Goal: Task Accomplishment & Management: Manage account settings

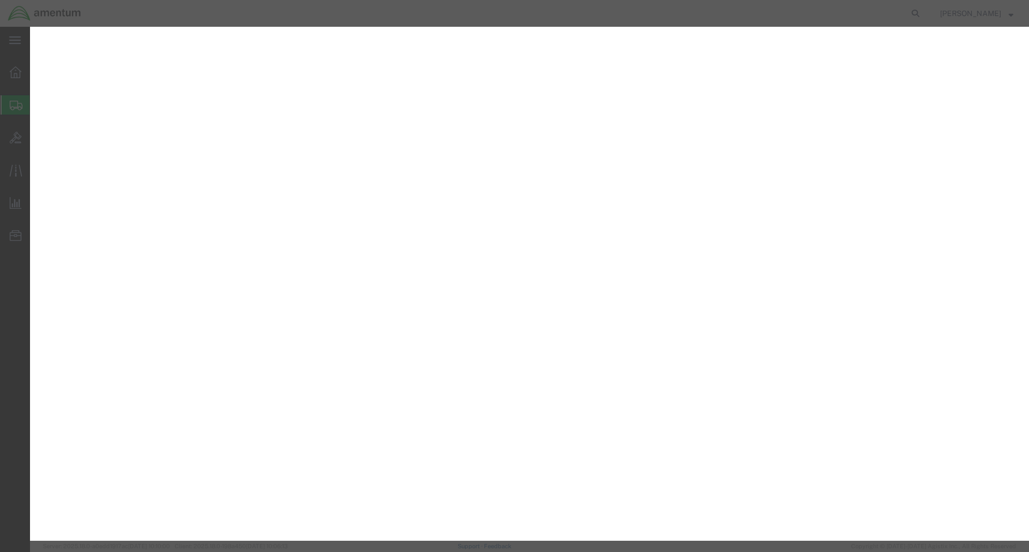
select select "CASE"
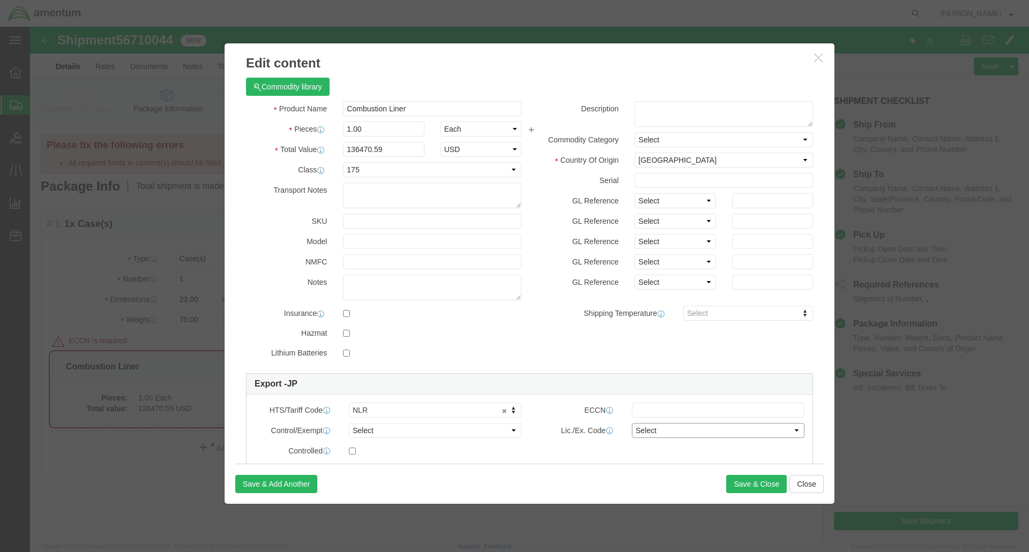
click select "Select"
click div "Control/Exempt Select ATF BIS DEA EPA FDA FTR ITAR OFAC Other (OPA) License Num…"
click select "Select ATF BIS DEA EPA FDA FTR ITAR OFAC Other (OPA)"
click div "Product Name Combustion Liner Pieces 1.00 Select Bag Barrels 100Board Feet Bott…"
click select "Select"
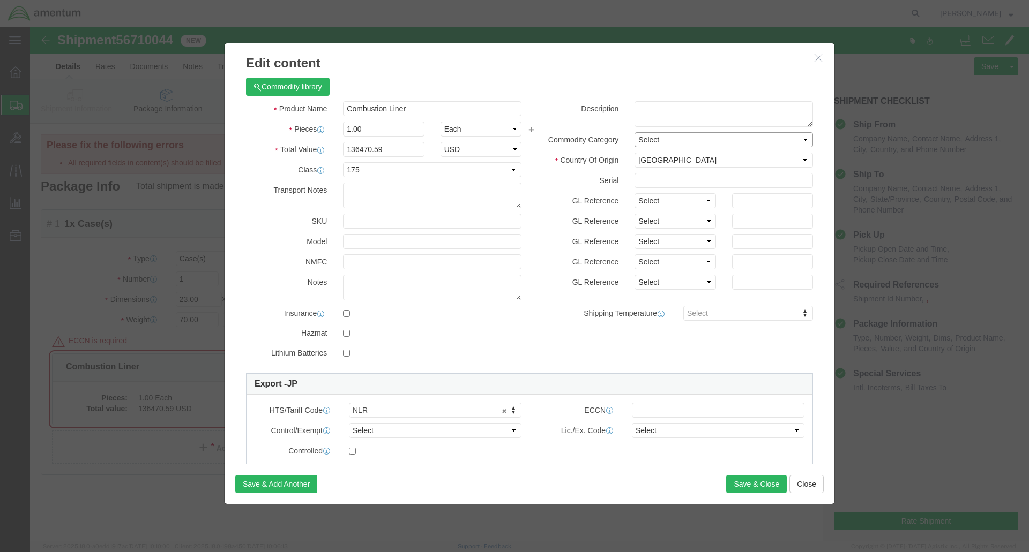
click select "Select"
click select "Select Afghanistan Åland Islands Albania Algeria American Samoa Andorra Angola …"
click div "ECCN"
click input "text"
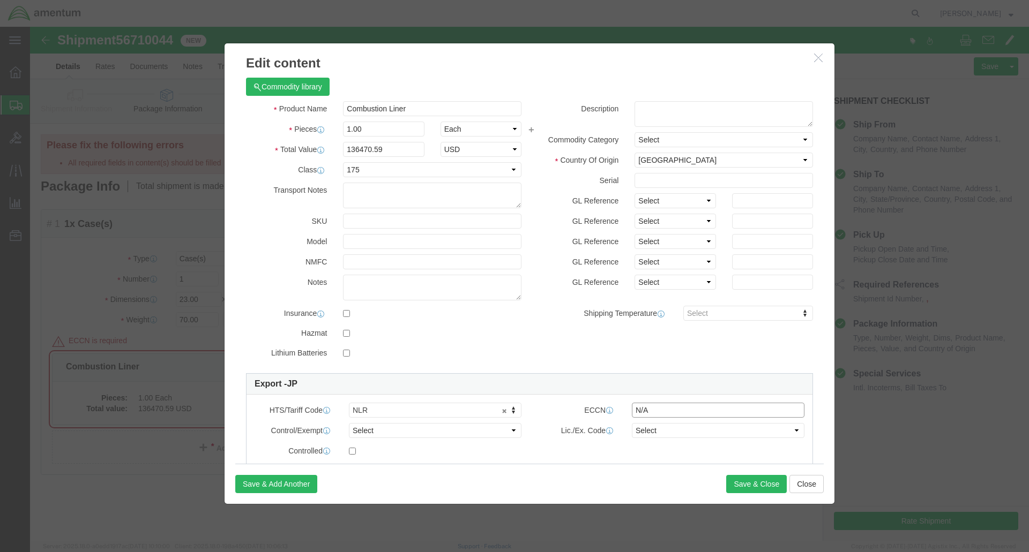
type input "N/A"
click div "Save & Add Another Save & Close Close"
click button "Save & Close"
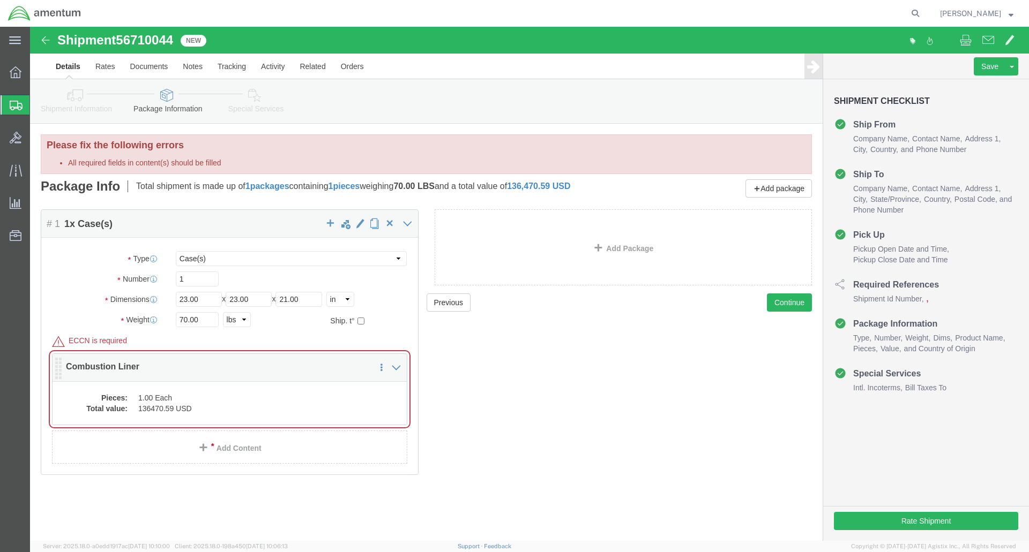
click dd "1.00 Each"
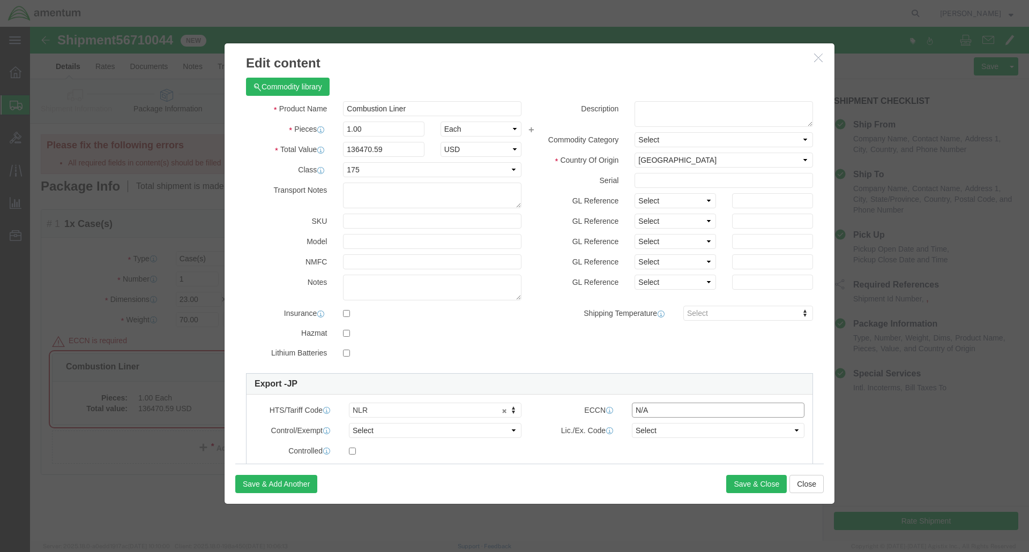
click input "N/A"
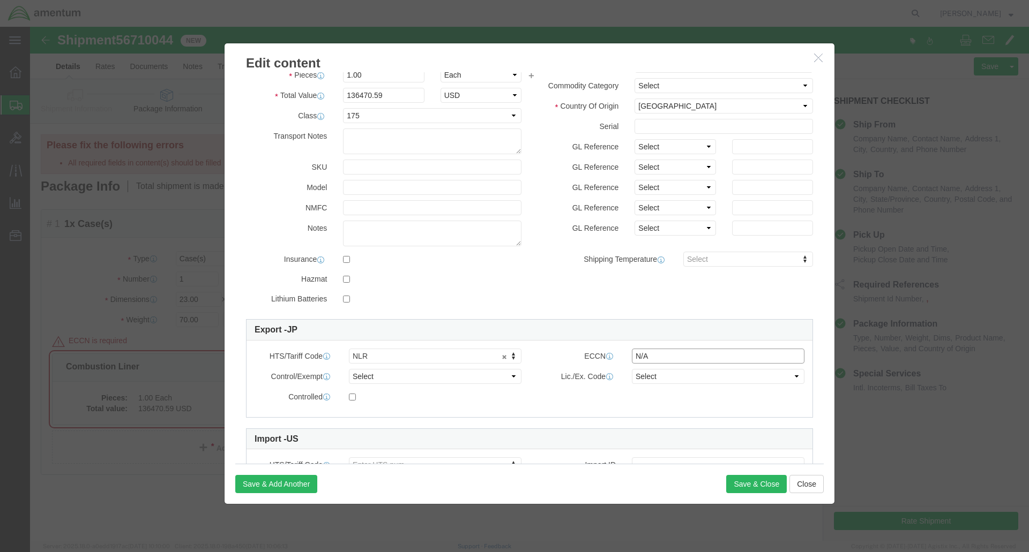
scroll to position [121, 0]
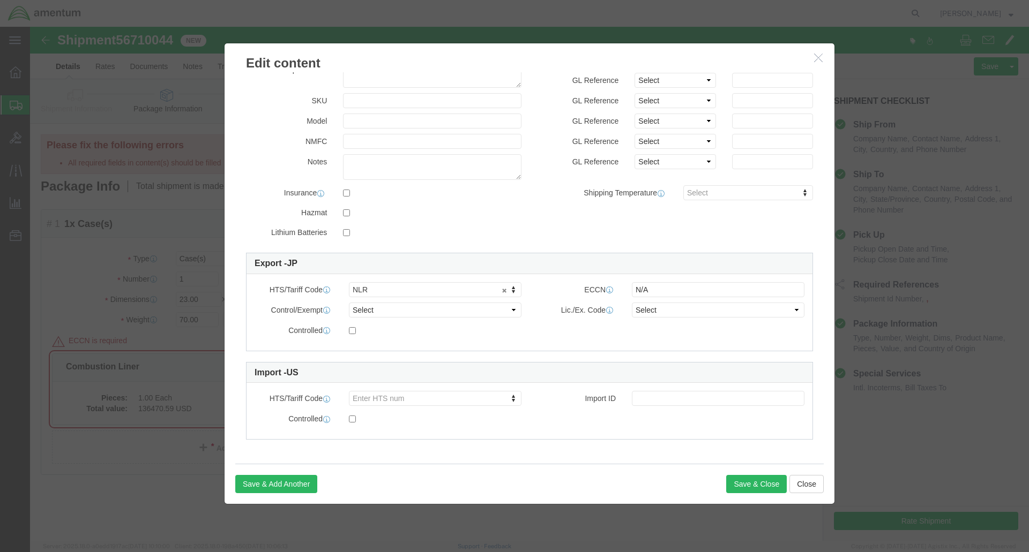
drag, startPoint x: 361, startPoint y: 371, endPoint x: 368, endPoint y: 369, distance: 7.8
type input "NLR"
click div "Controlled"
click button "Save & Close"
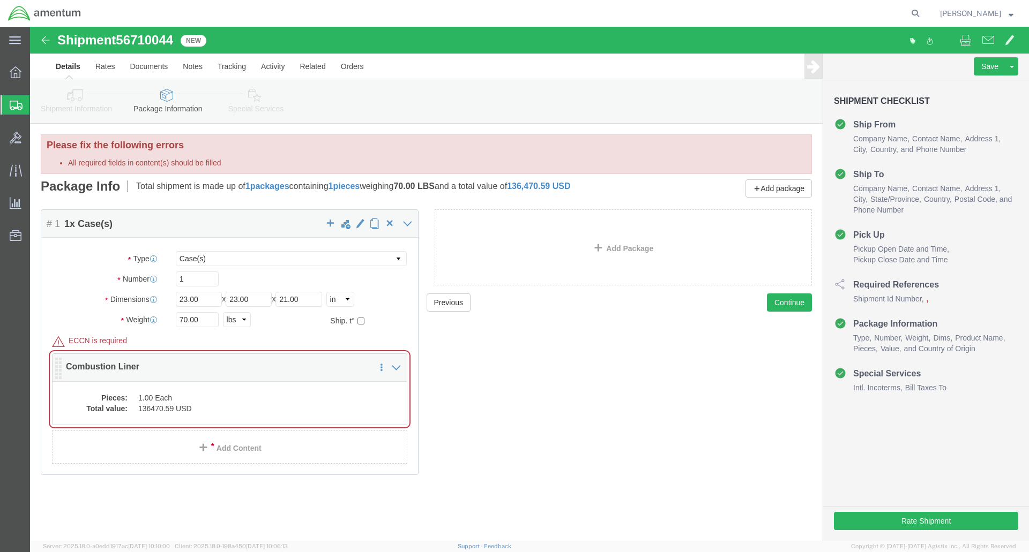
click dd "1.00 Each"
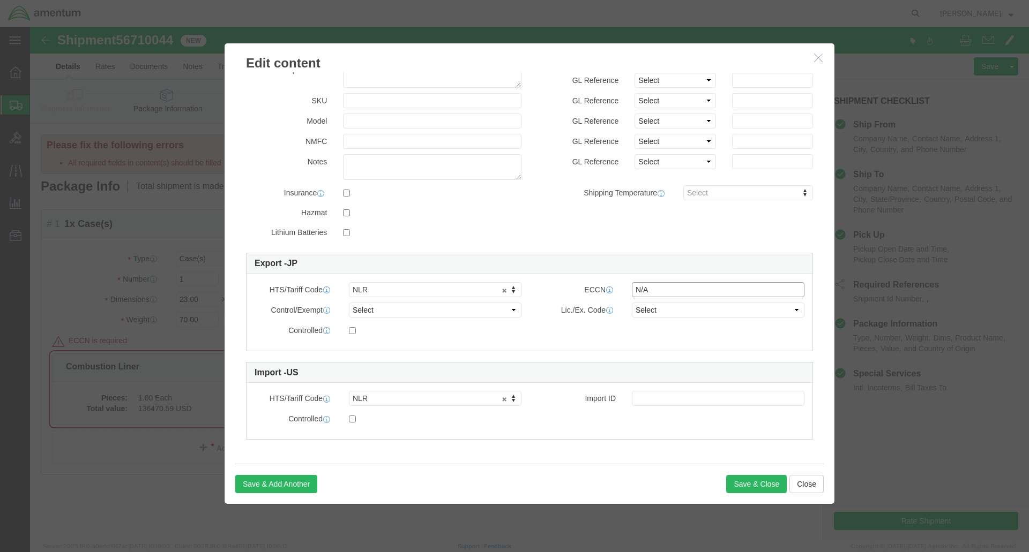
drag, startPoint x: 631, startPoint y: 266, endPoint x: 590, endPoint y: 264, distance: 40.2
click div "N/A"
click button "Save & Close"
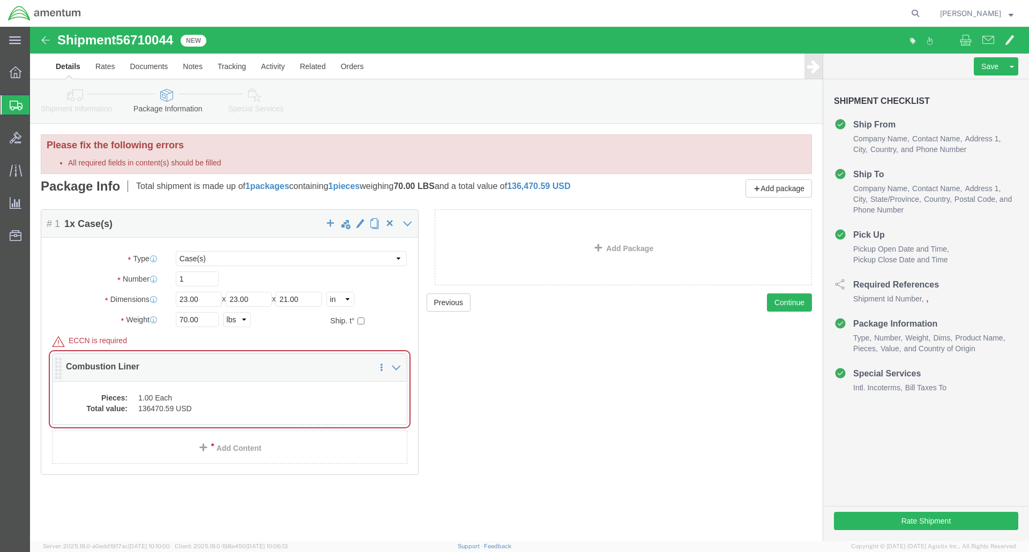
click dd "136470.59 USD"
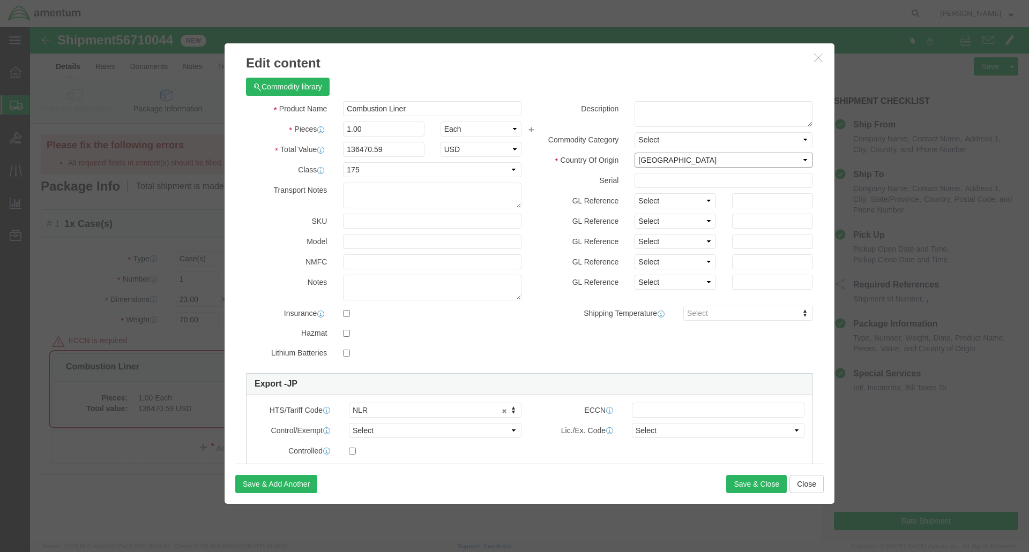
click select "Select Afghanistan Åland Islands Albania Algeria American Samoa Andorra Angola …"
drag, startPoint x: 741, startPoint y: 456, endPoint x: 664, endPoint y: 421, distance: 85.3
click button "Save & Close"
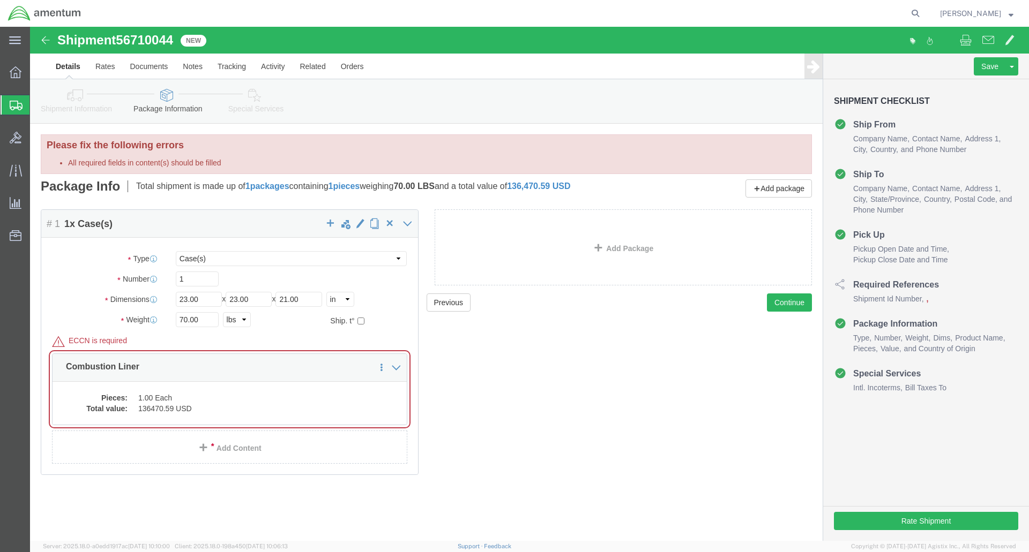
click icon
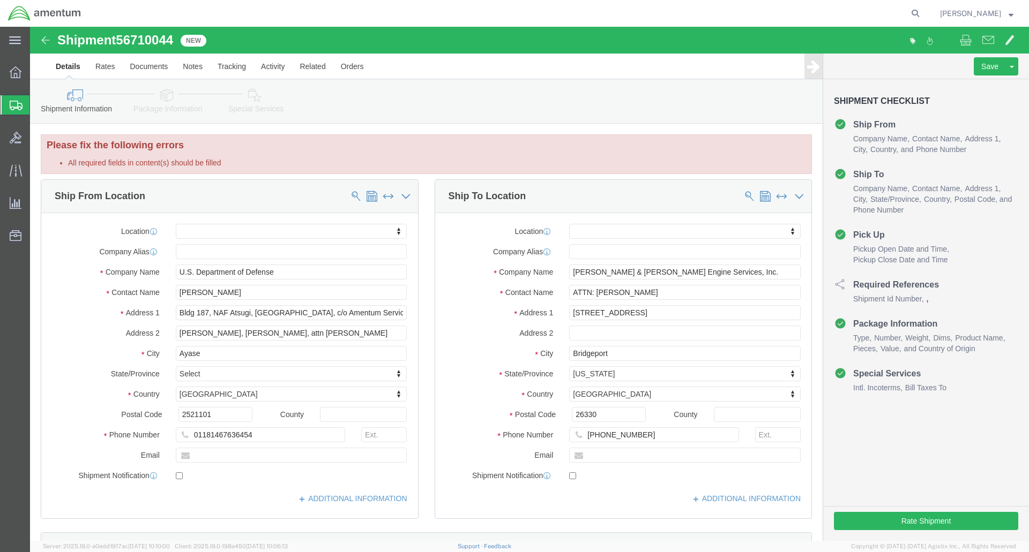
click icon
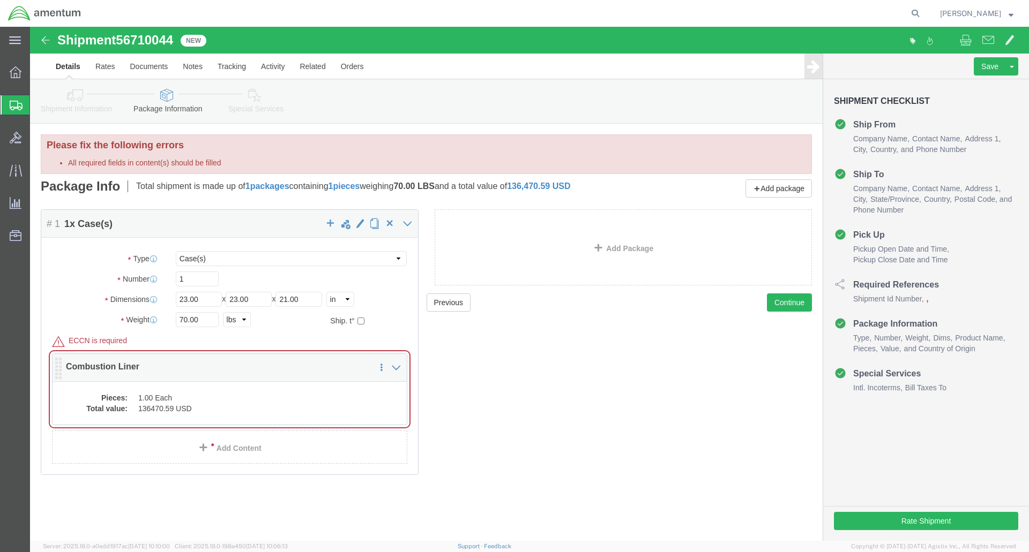
click dd "1.00 Each"
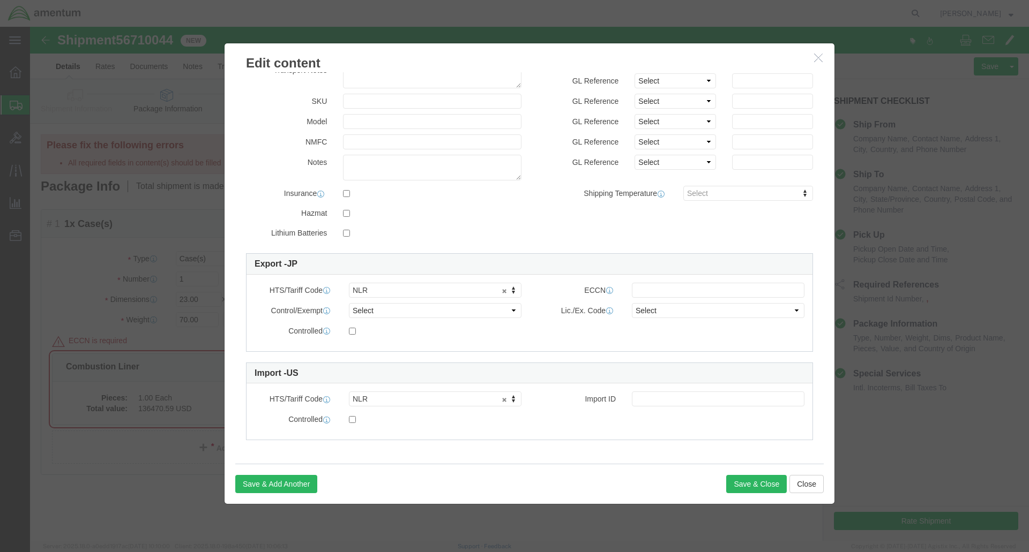
scroll to position [121, 0]
click button "Close"
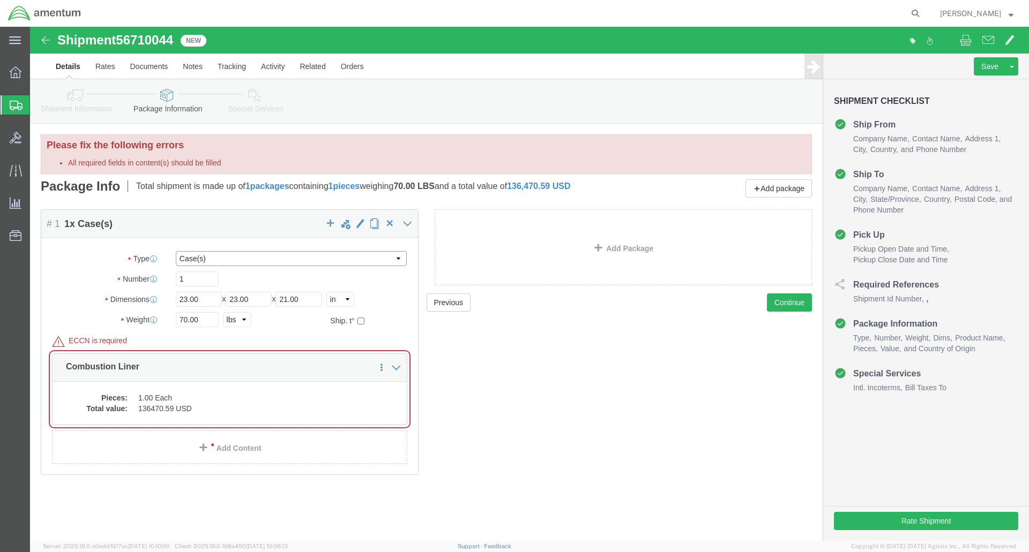
click select "Select Bale(s) Basket(s) Bolt(s) Bottle(s) Buckets Bulk Bundle(s) Can(s) Cardbo…"
select select "CBOX"
click select "Select Bale(s) Basket(s) Bolt(s) Bottle(s) Buckets Bulk Bundle(s) Can(s) Cardbo…"
click span "button"
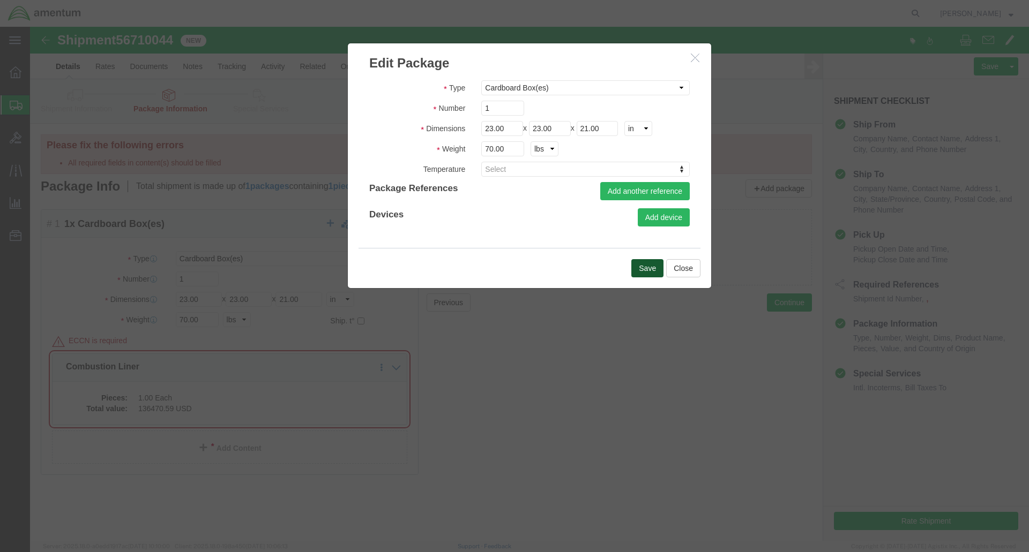
click button "Save"
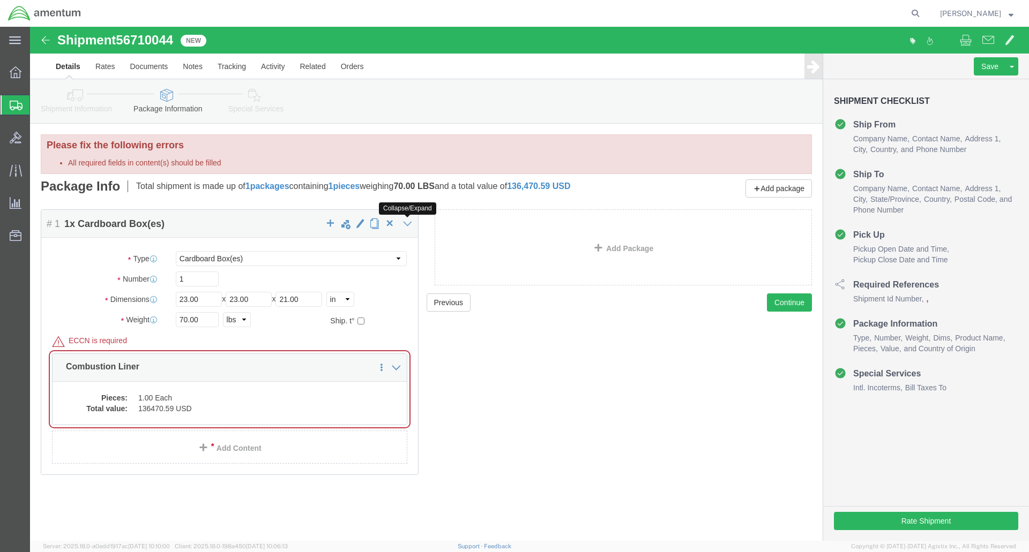
click icon
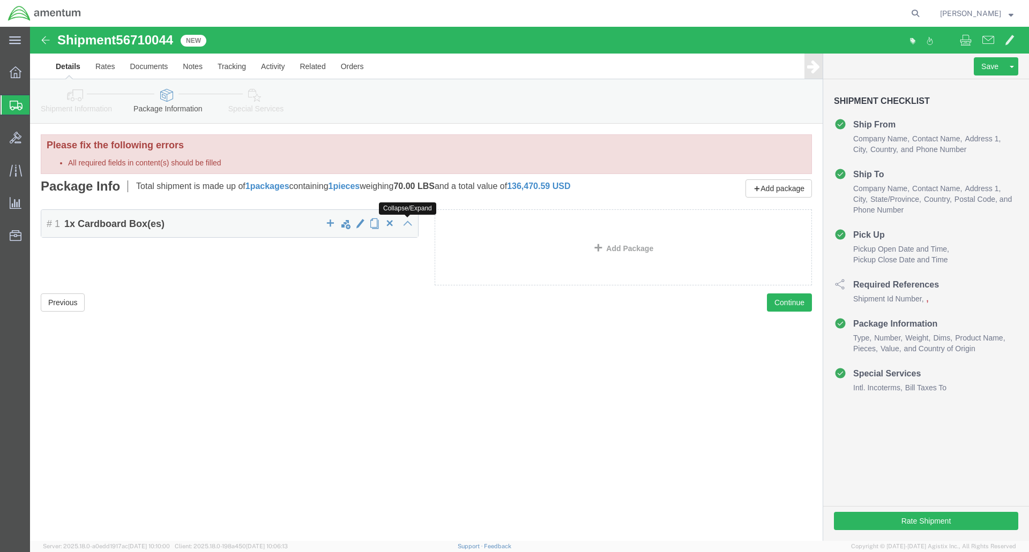
click icon
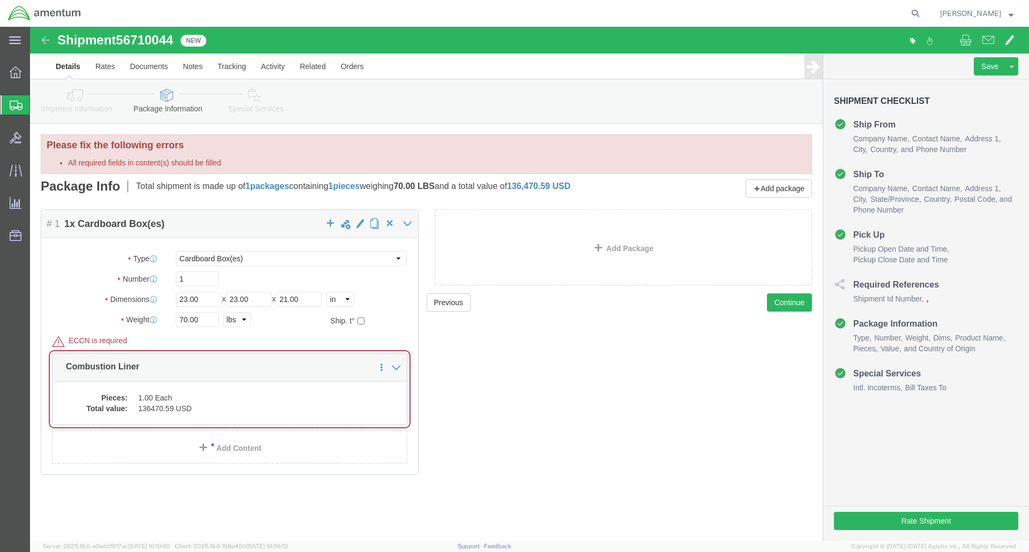
click at [0, 0] on span "Shipment Manager" at bounding box center [0, 0] width 0 height 0
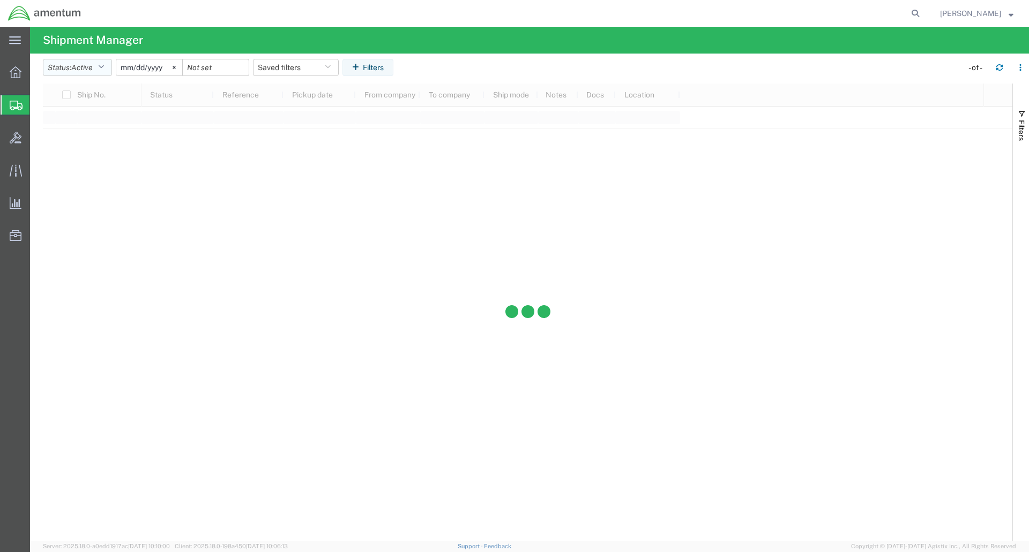
click at [104, 64] on icon "button" at bounding box center [101, 68] width 6 height 8
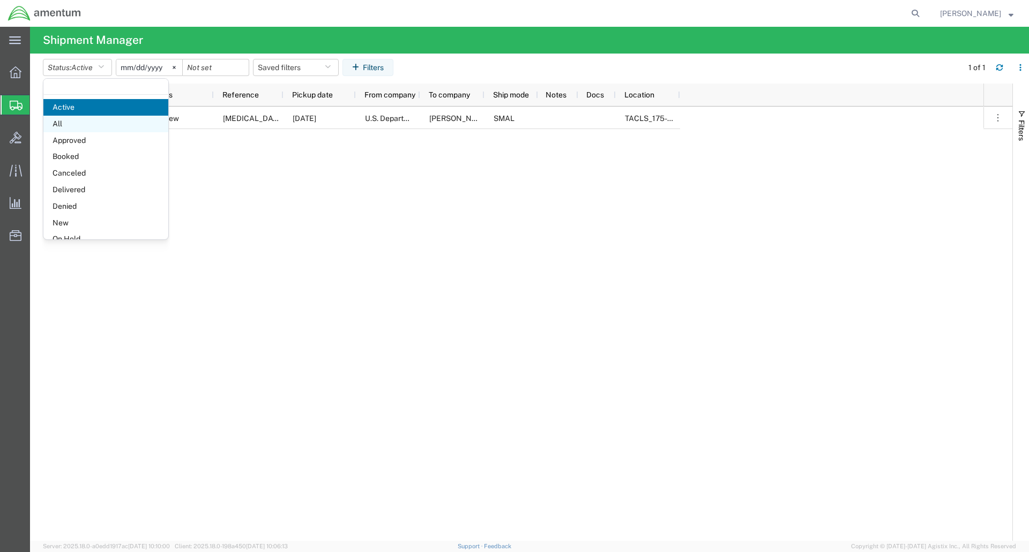
click at [86, 125] on span "All" at bounding box center [105, 124] width 125 height 17
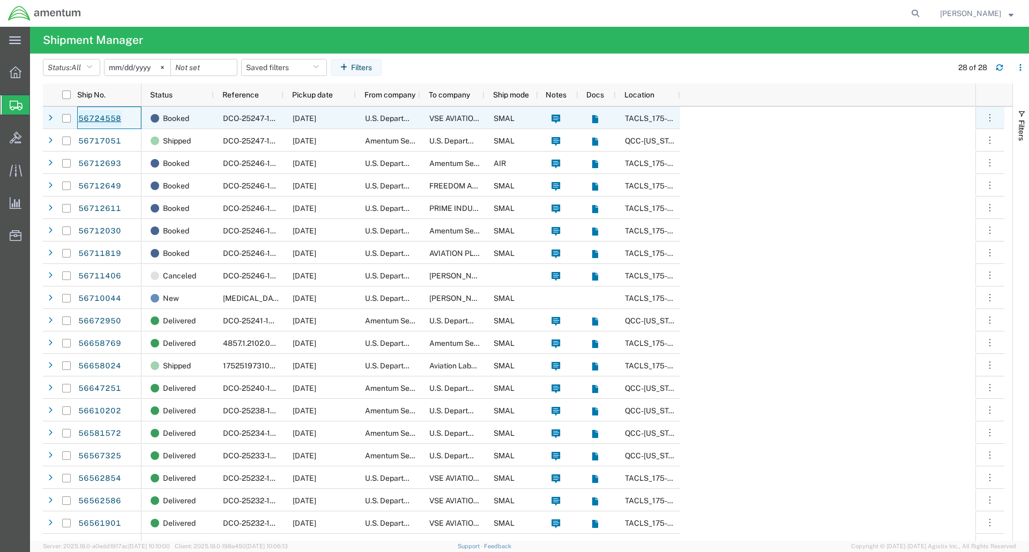
click at [106, 118] on link "56724558" at bounding box center [100, 118] width 44 height 17
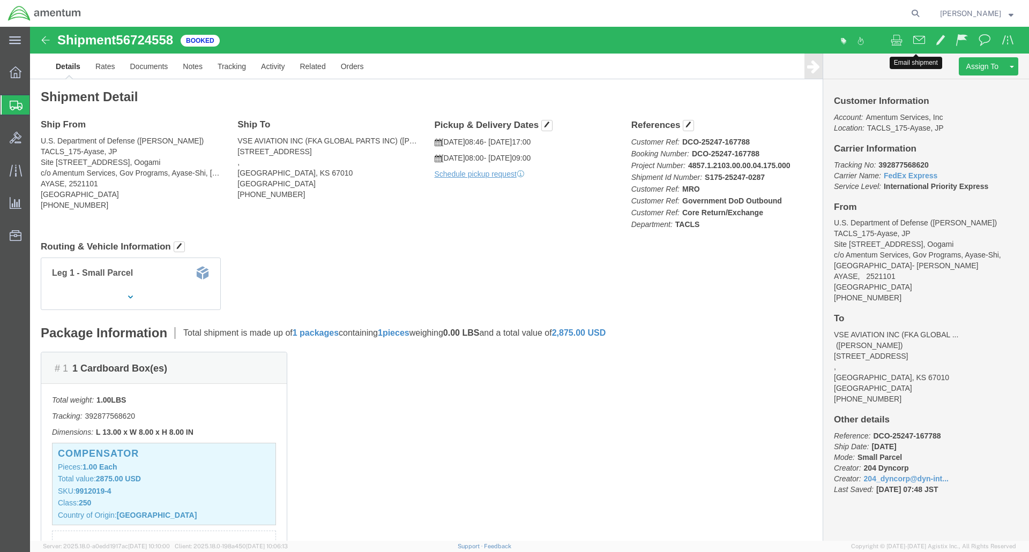
click span
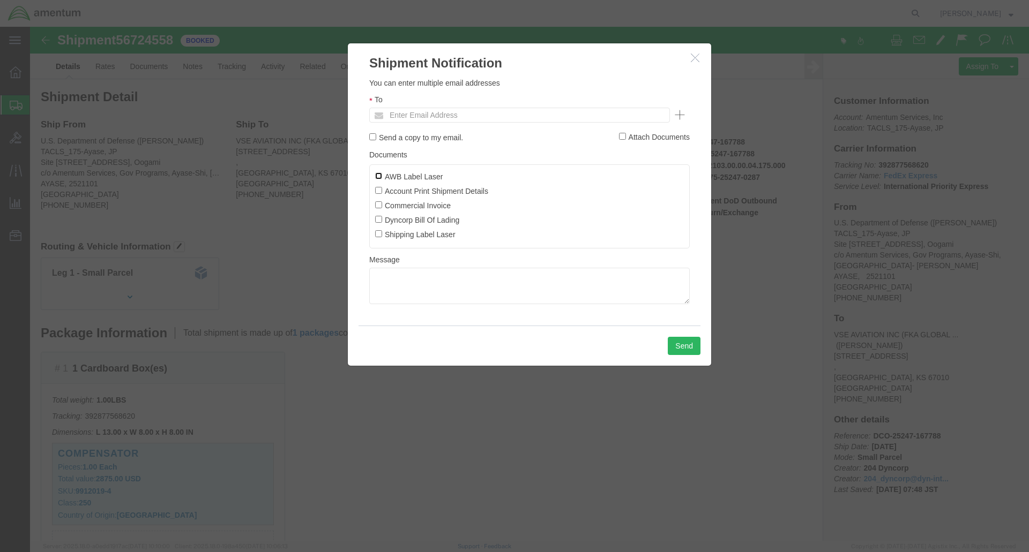
click input "AWB Label Laser"
checkbox input "true"
click input "Account Print Shipment Details"
checkbox input "true"
click input "Commercial Invoice"
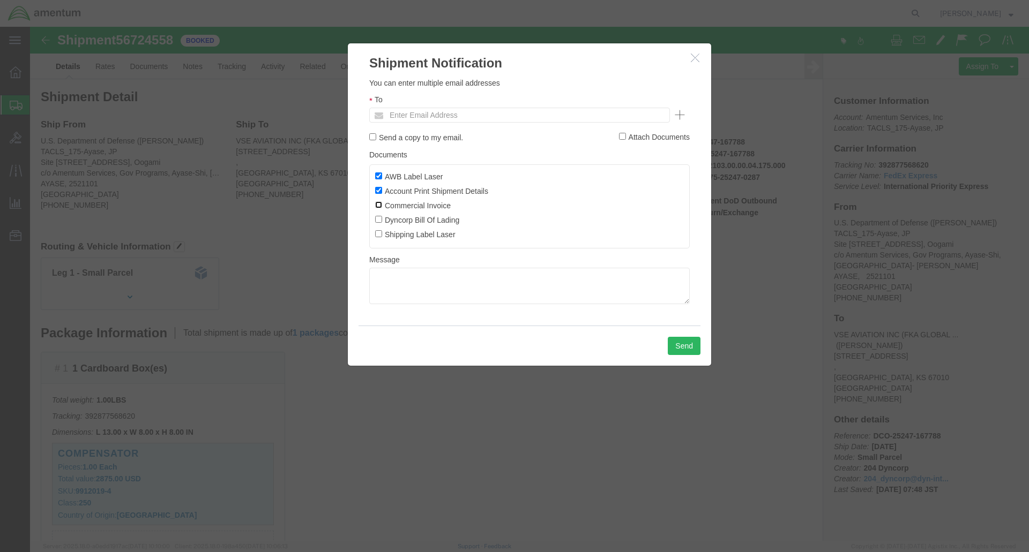
checkbox input "true"
click input "Dyncorp Bill Of Lading"
checkbox input "true"
click label "Shipping Label Laser"
click input "Shipping Label Laser"
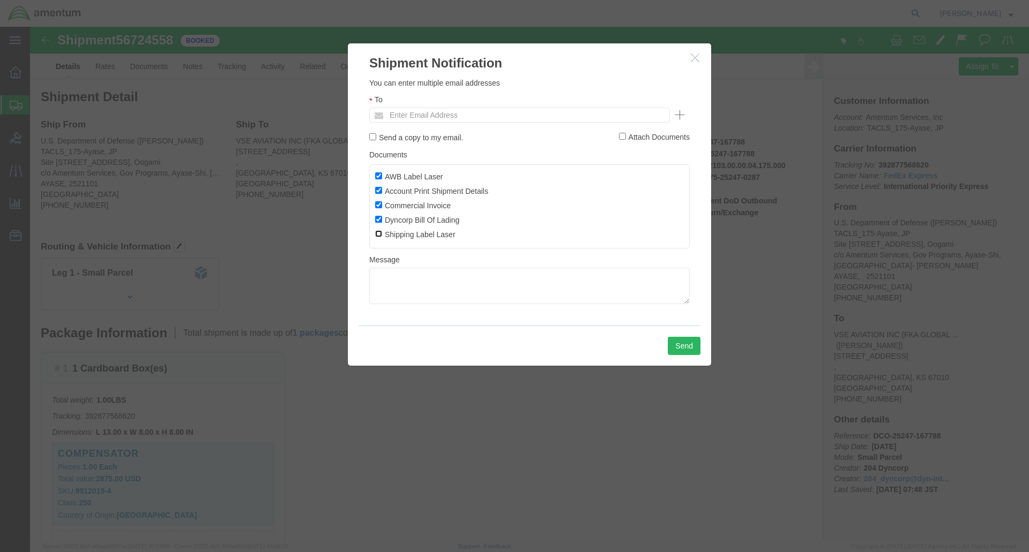
checkbox input "true"
click textarea
type textarea "Shipping DOCS for Fuel Compensator"
click input "Send a copy to my email."
checkbox input "true"
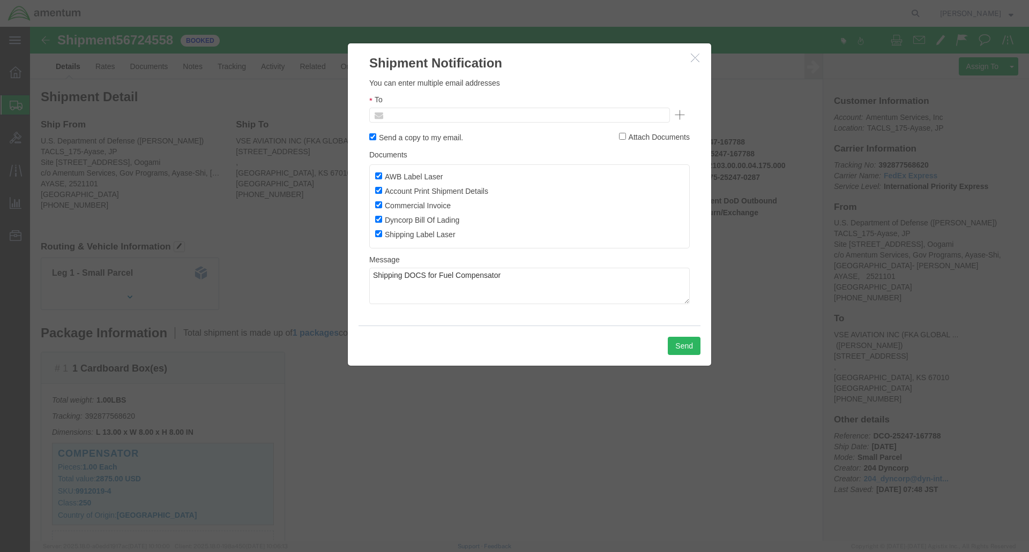
click input "text"
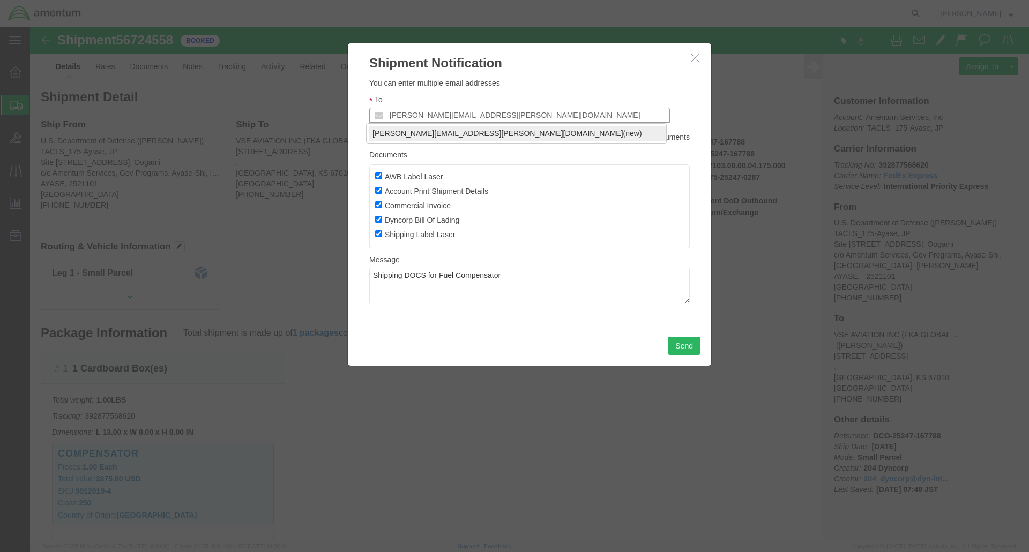
type input "Joshua.keller@amentum.com"
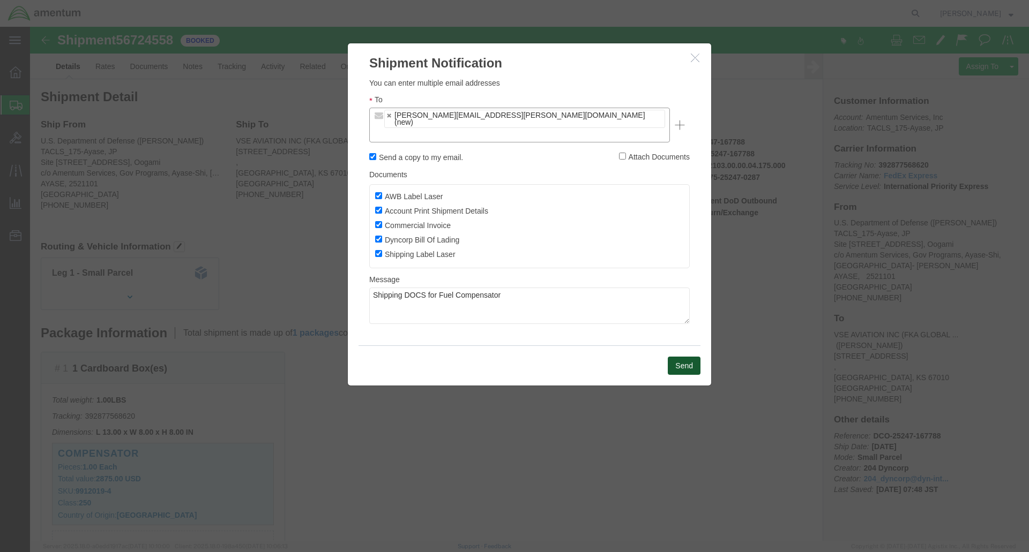
click button "Send"
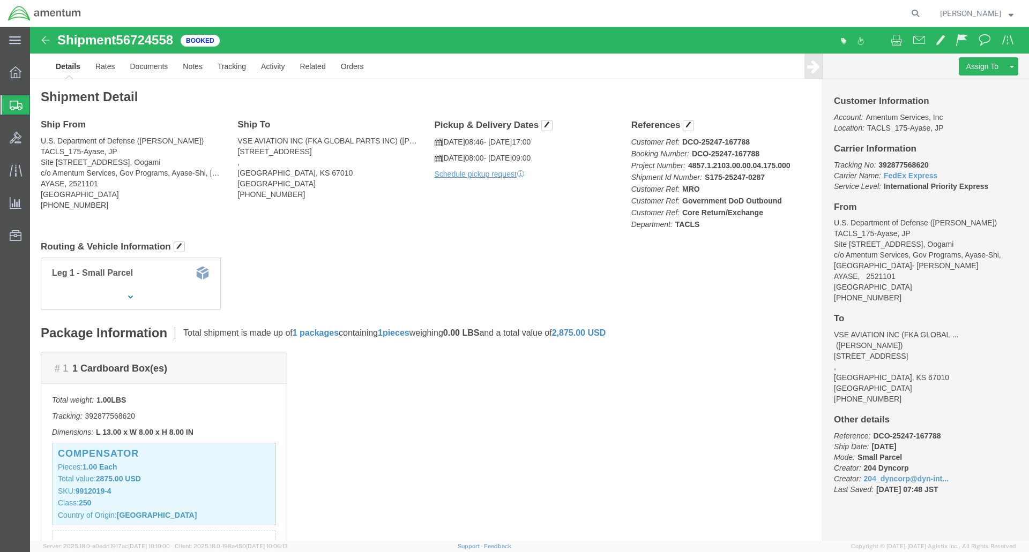
click at [0, 0] on span "Shipment Manager" at bounding box center [0, 0] width 0 height 0
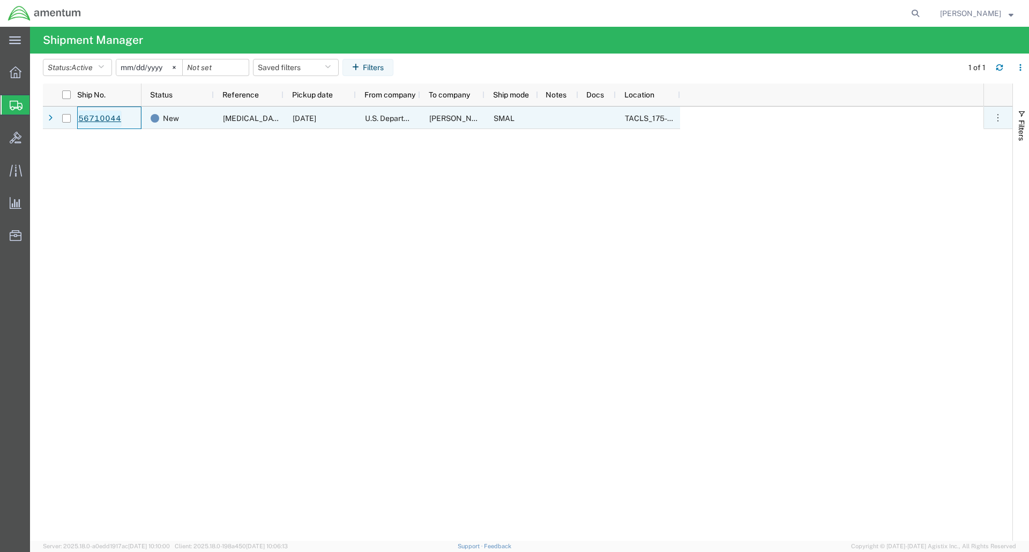
click at [96, 115] on link "56710044" at bounding box center [100, 118] width 44 height 17
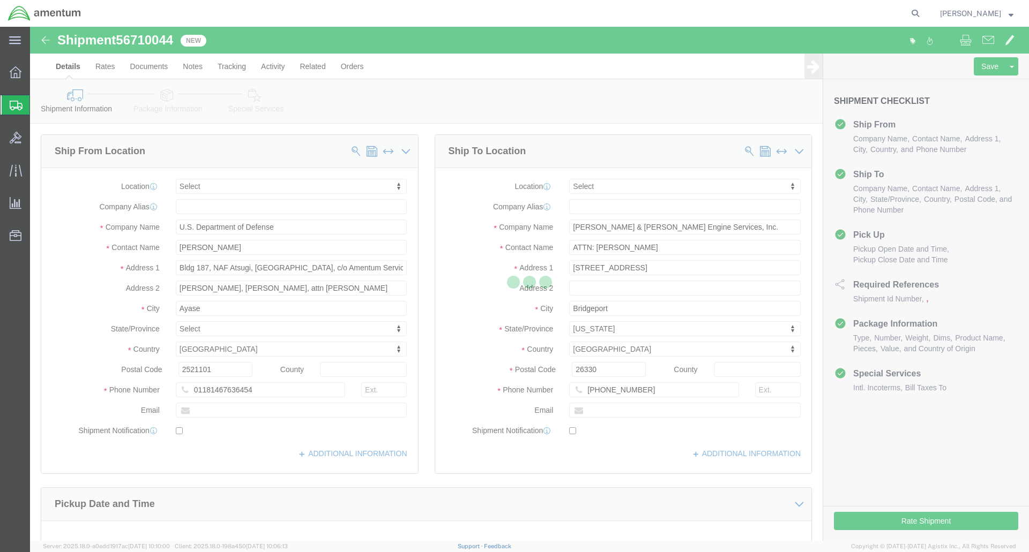
select select
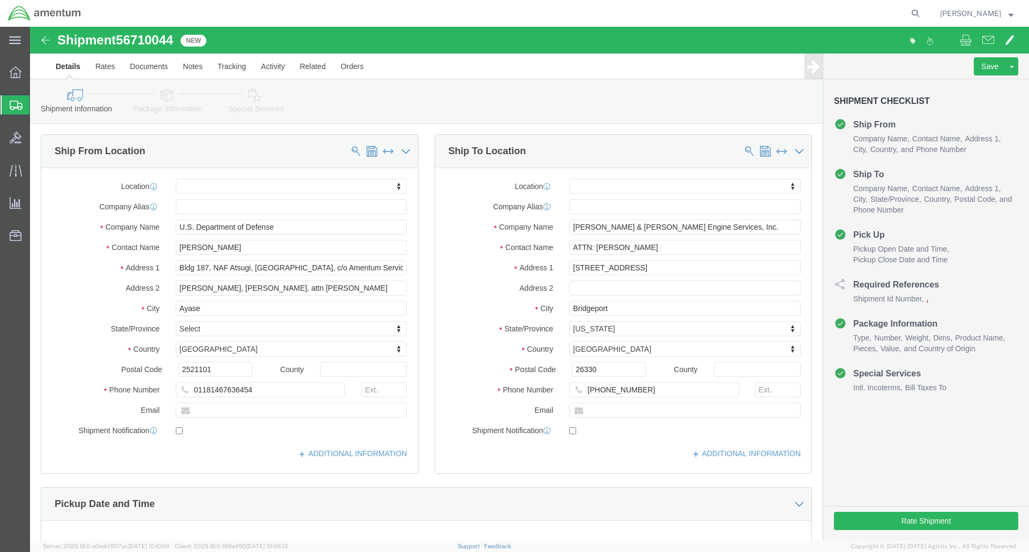
click icon
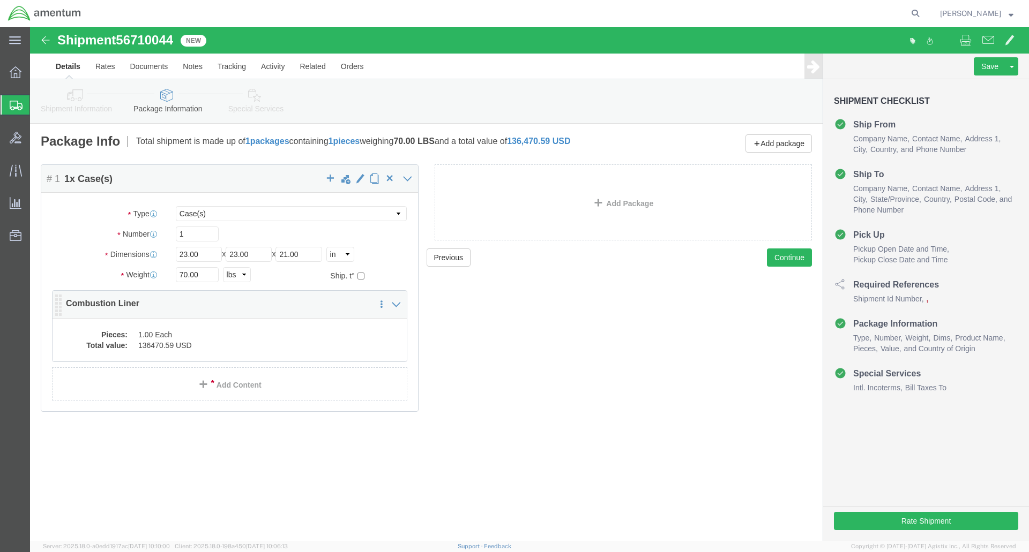
click dd "1.00 Each"
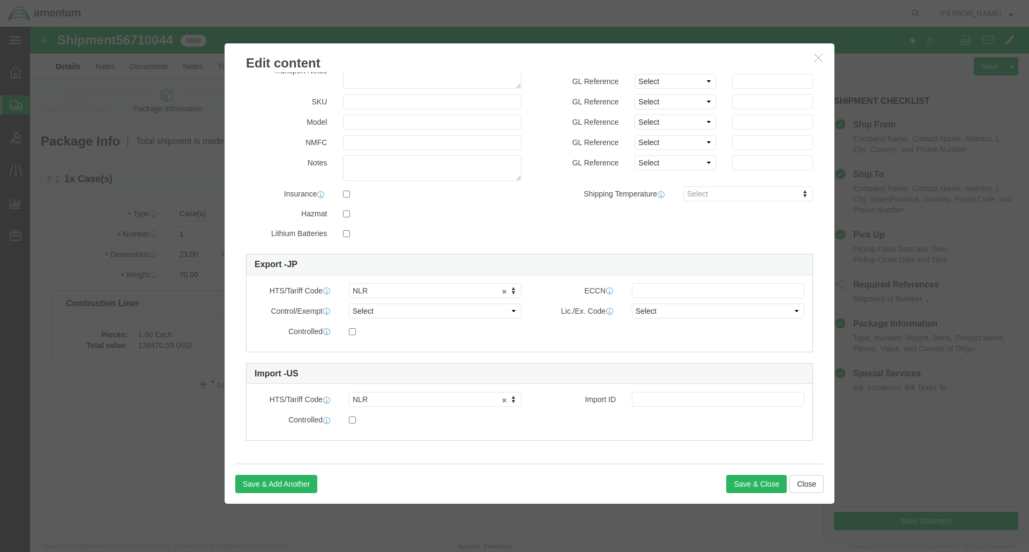
scroll to position [121, 0]
click input "text"
type input "9A991.d"
click div "Controlled"
click button "Save & Close"
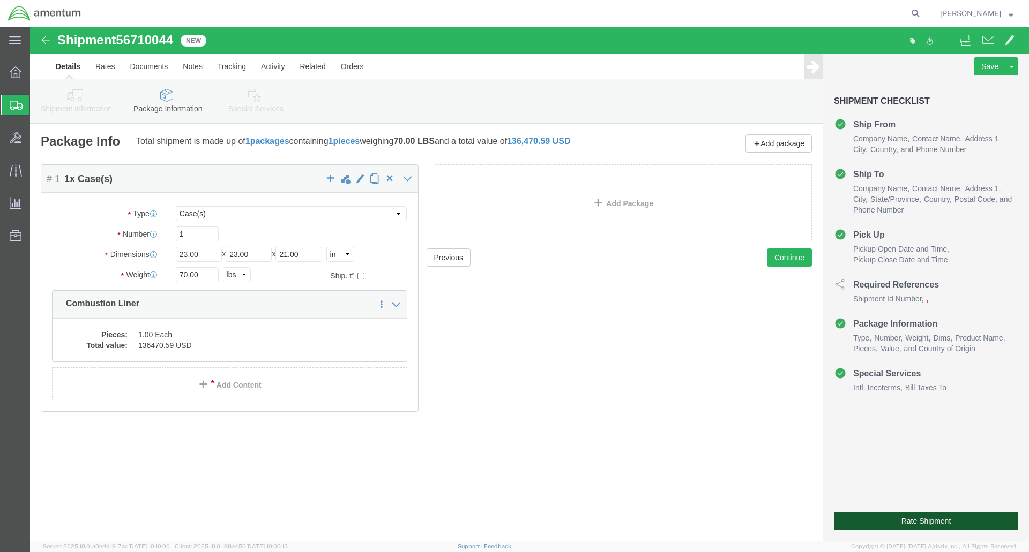
click button "Rate Shipment"
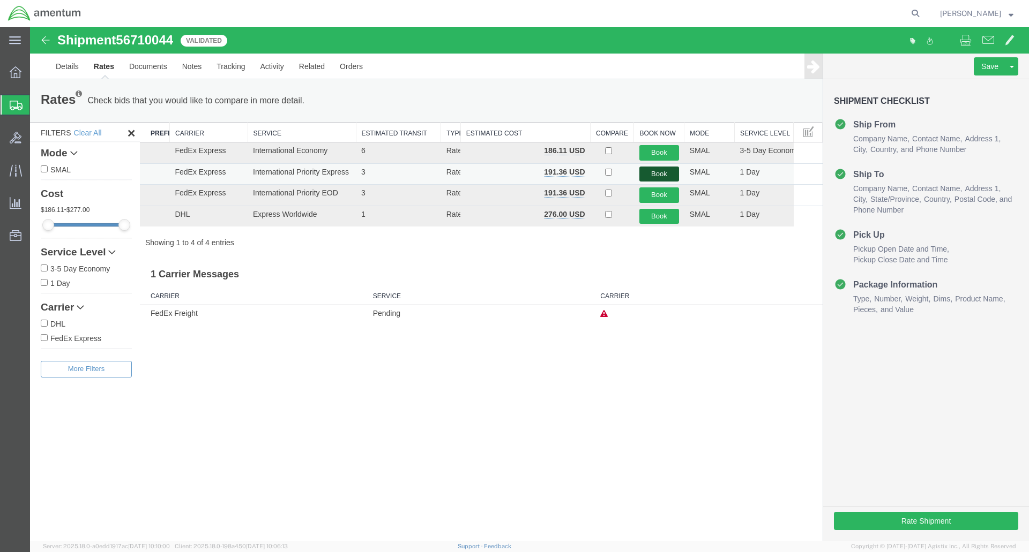
click at [656, 173] on button "Book" at bounding box center [659, 175] width 40 height 16
click at [654, 174] on button "Book" at bounding box center [659, 175] width 40 height 16
click at [664, 173] on button "Book" at bounding box center [659, 175] width 40 height 16
click at [73, 63] on link "Details" at bounding box center [67, 67] width 38 height 26
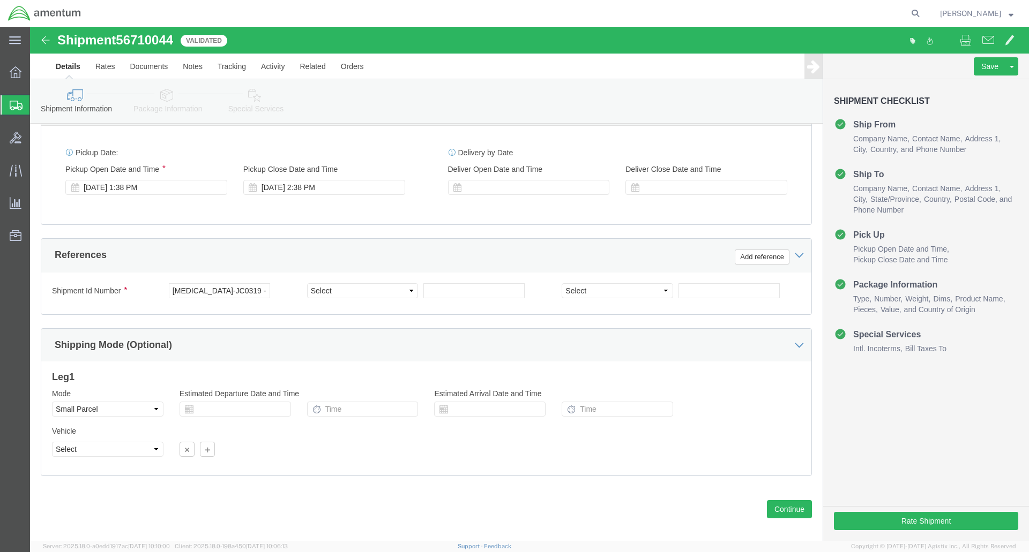
scroll to position [406, 0]
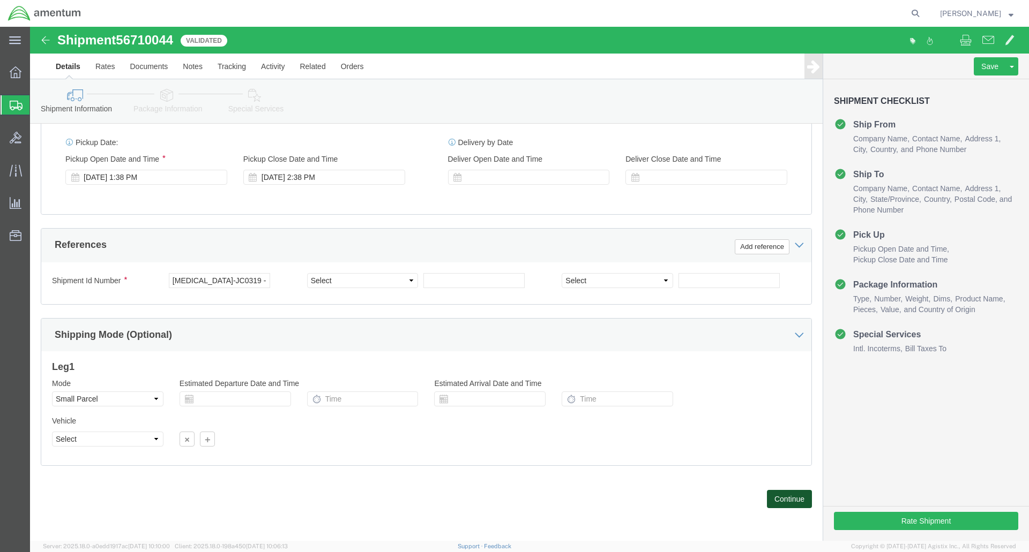
click button "Continue"
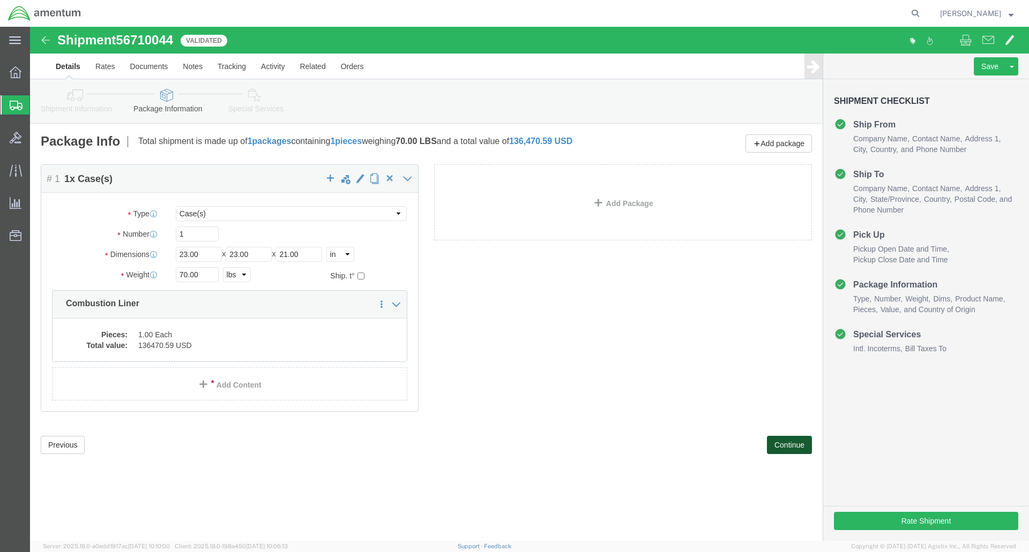
scroll to position [0, 0]
click dd "1.00 Each"
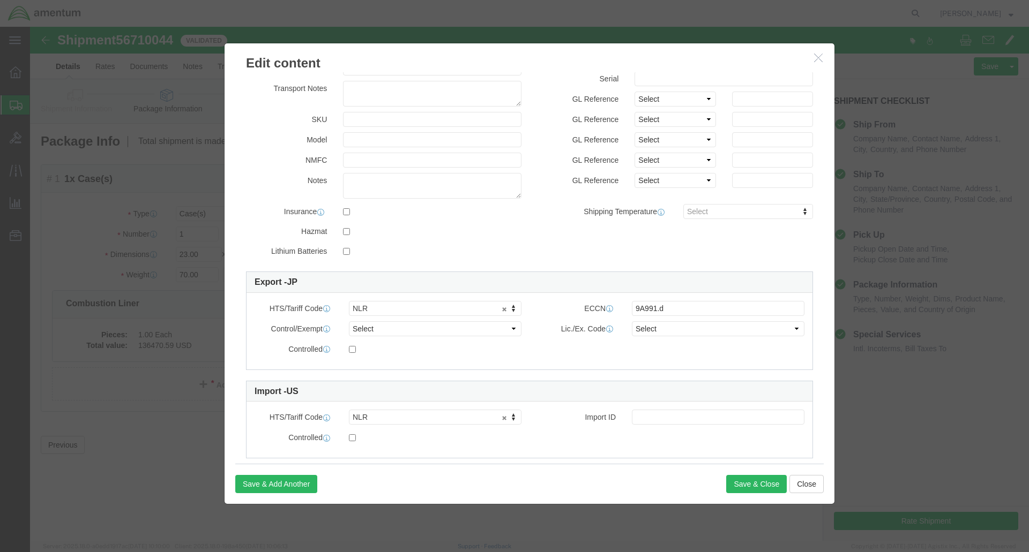
scroll to position [121, 0]
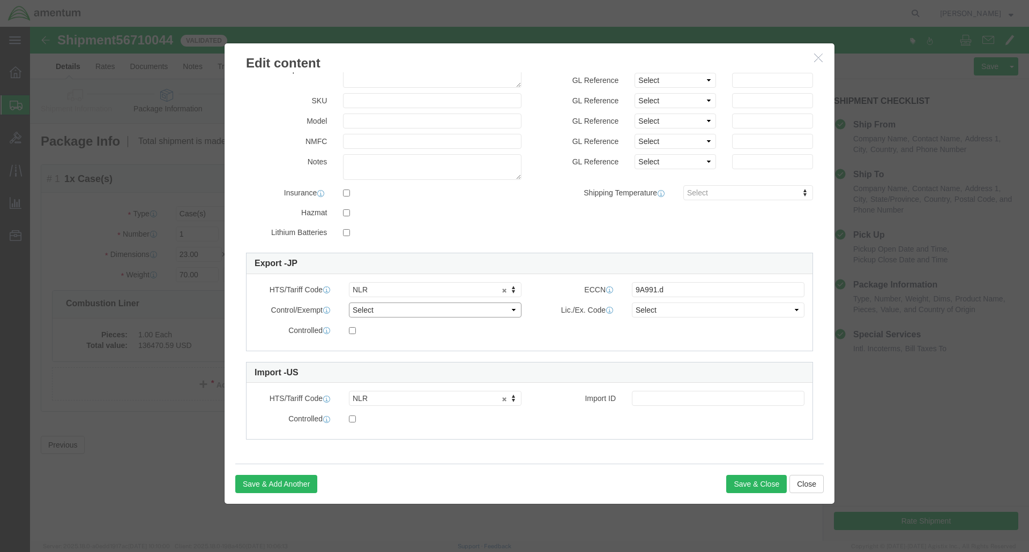
click select "Select ATF BIS DEA EPA FDA FTR ITAR OFAC Other (OPA)"
click div "Controlled"
click button "Close"
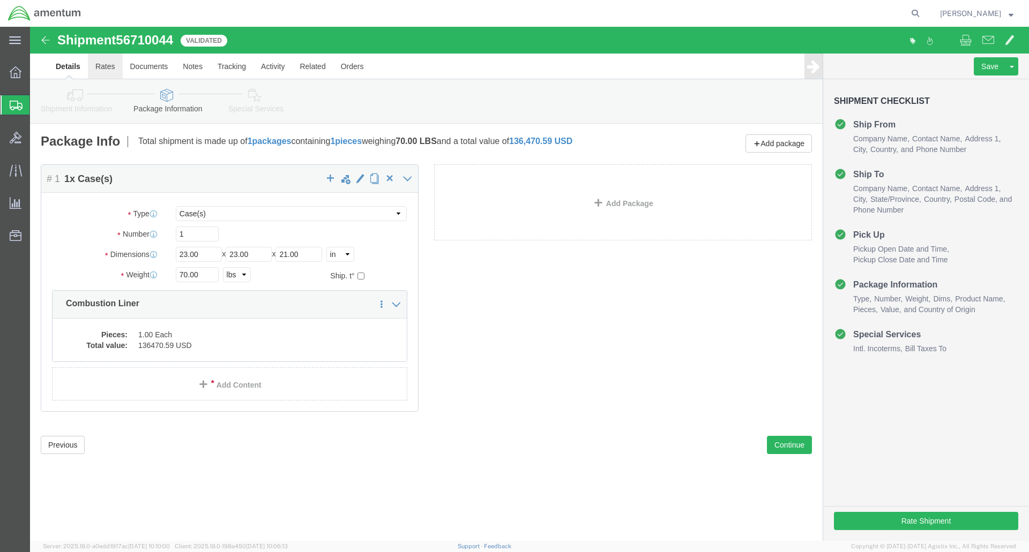
click link "Rates"
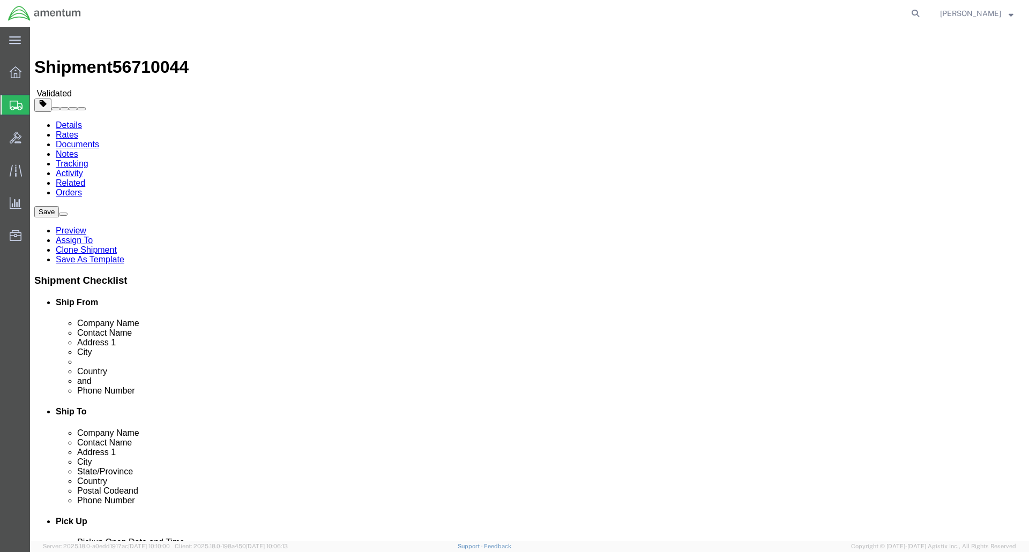
select select
click button "Rate Shipment"
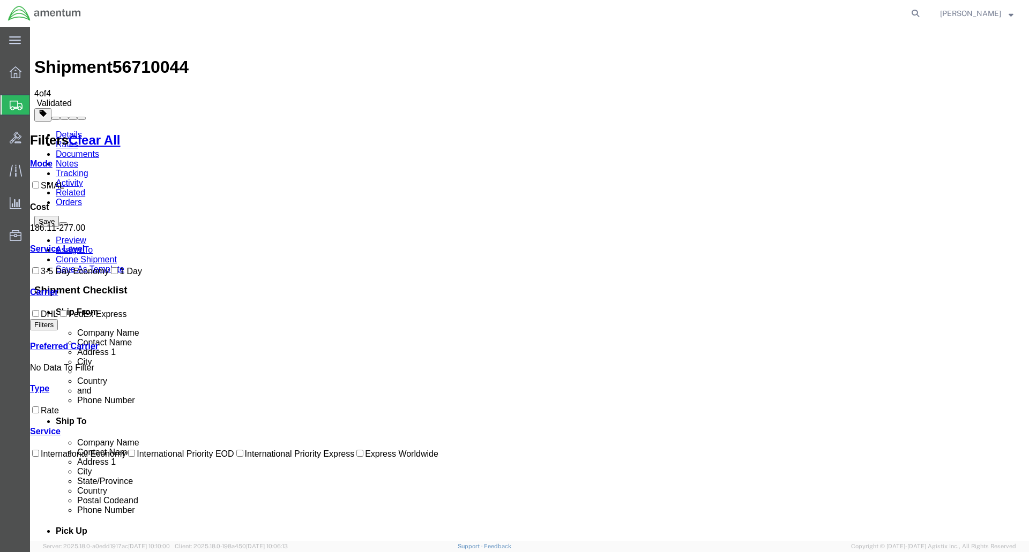
drag, startPoint x: 170, startPoint y: 128, endPoint x: 143, endPoint y: 140, distance: 30.2
drag, startPoint x: 589, startPoint y: 132, endPoint x: 543, endPoint y: 135, distance: 46.2
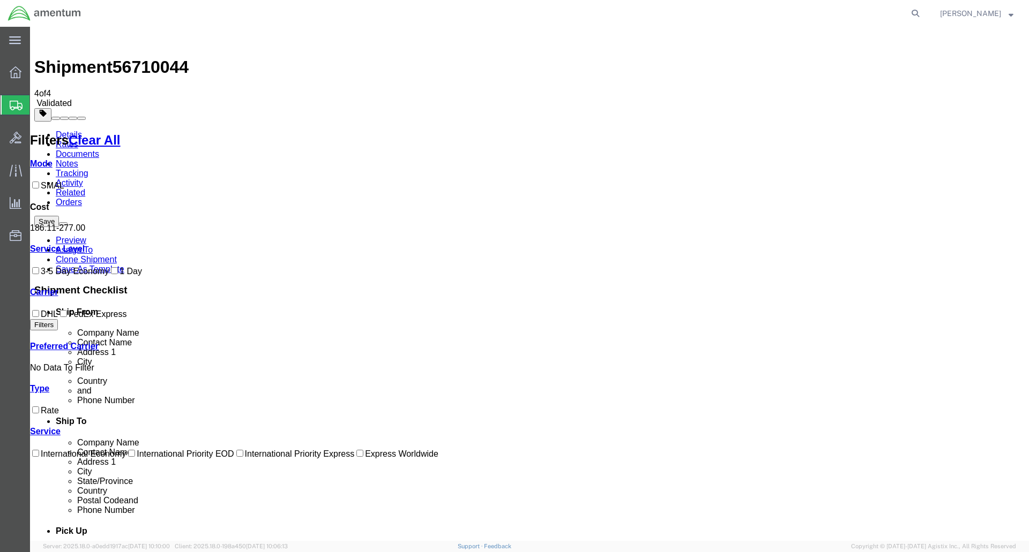
drag, startPoint x: 793, startPoint y: 134, endPoint x: 800, endPoint y: 133, distance: 7.0
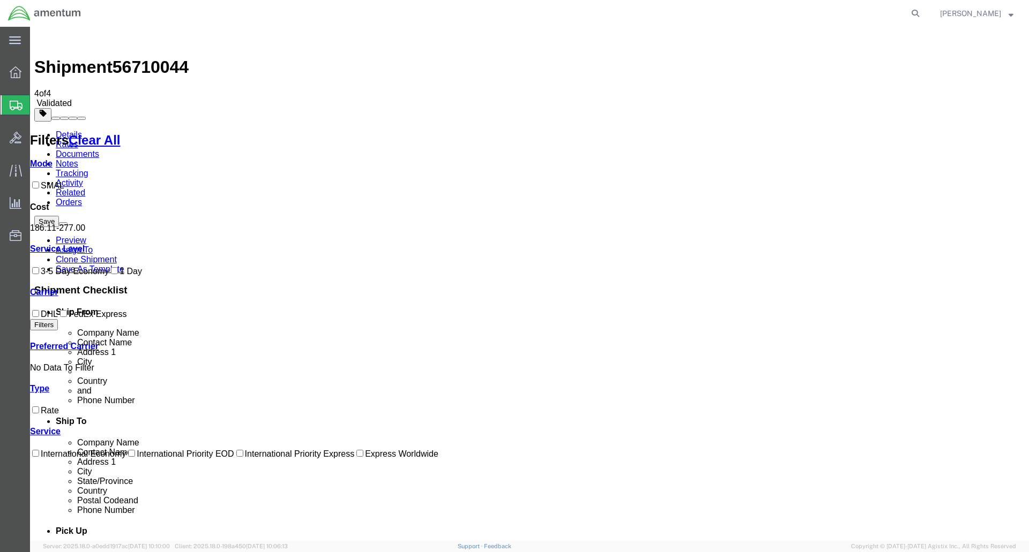
click at [956, 216] on div "Save Preview Assign To Clone Shipment Save As Template" at bounding box center [529, 245] width 990 height 58
click at [117, 255] on link "Clone Shipment" at bounding box center [86, 259] width 61 height 9
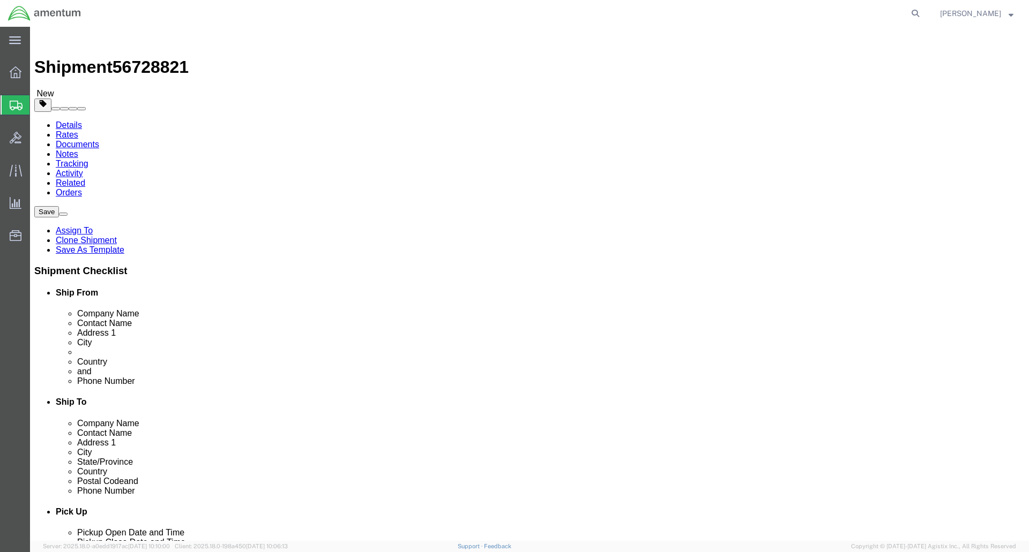
click icon
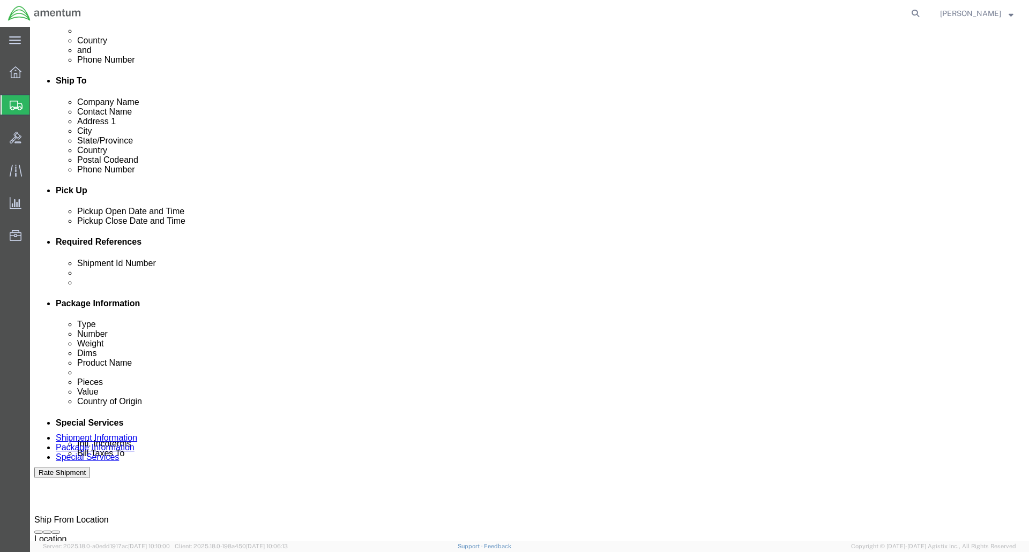
scroll to position [406, 0]
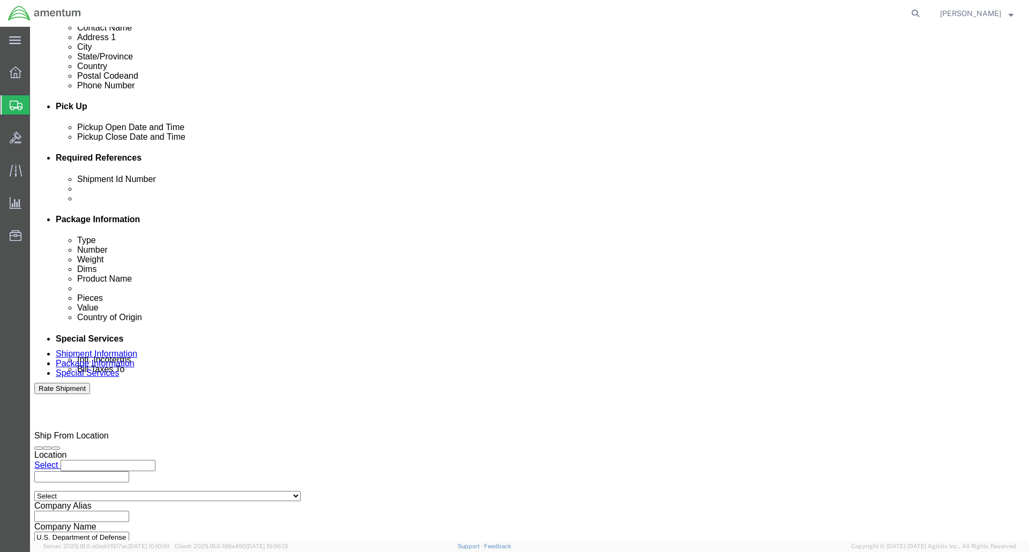
click button "Continue"
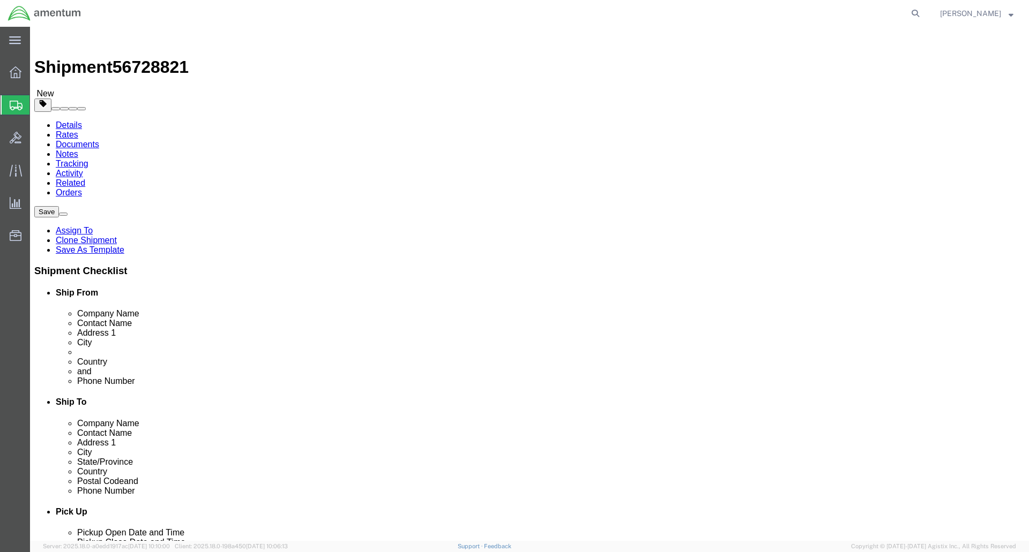
click icon
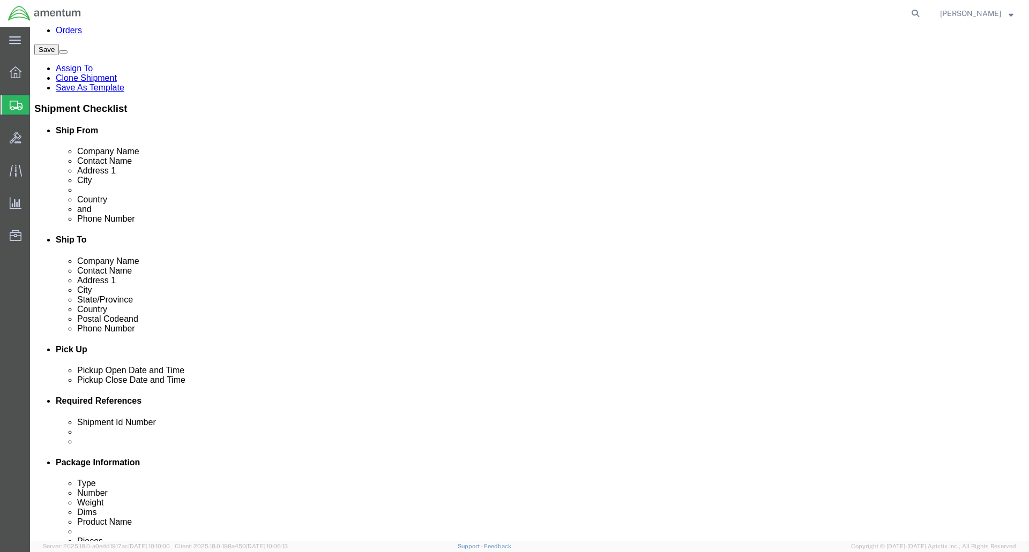
scroll to position [214, 0]
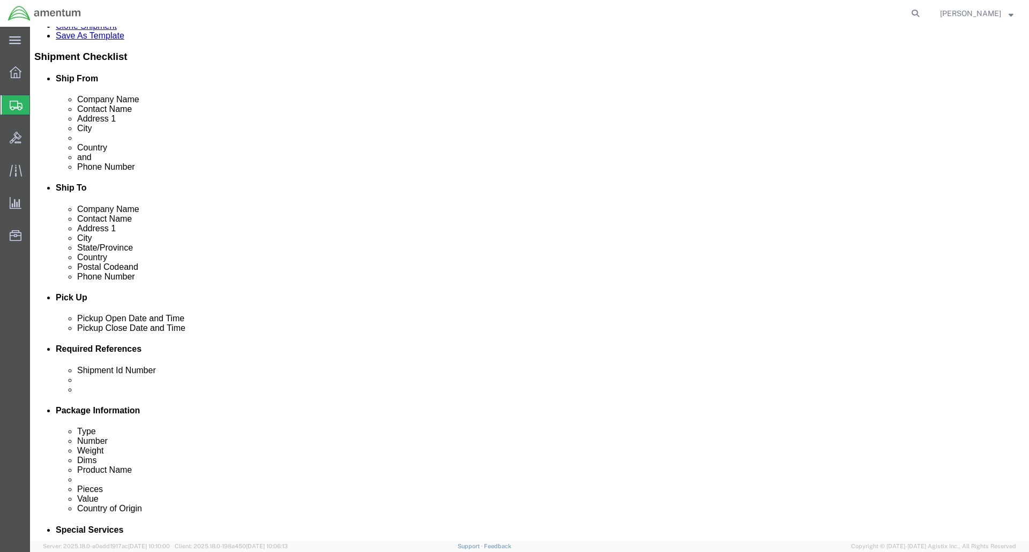
click select "Select Carriage Insurance Paid Carriage Paid To Cost and Freight Cost Insurance…"
select select "DDP"
click select "Select Carriage Insurance Paid Carriage Paid To Cost and Freight Cost Insurance…"
select select "SHIP"
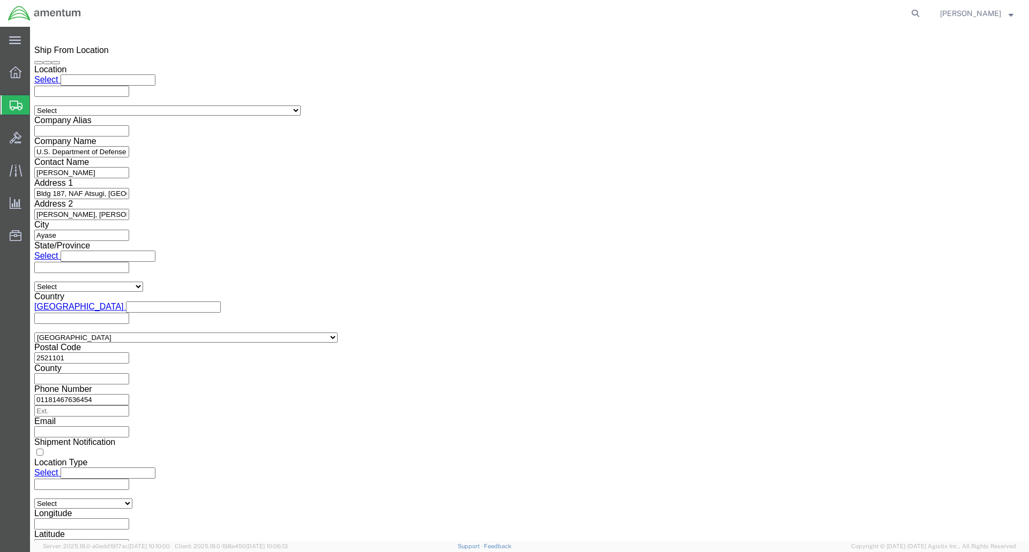
scroll to position [1031, 0]
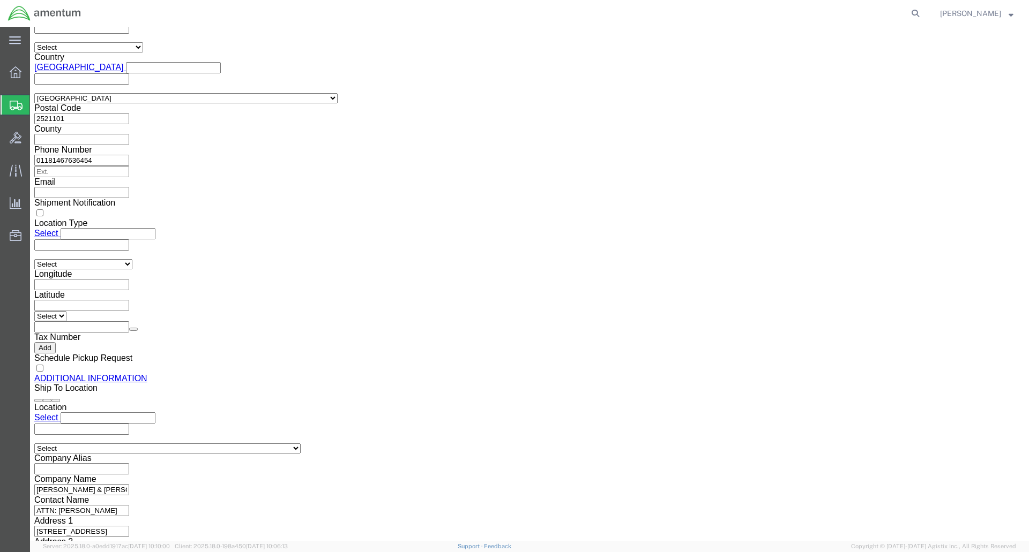
click button "Rate Shipment"
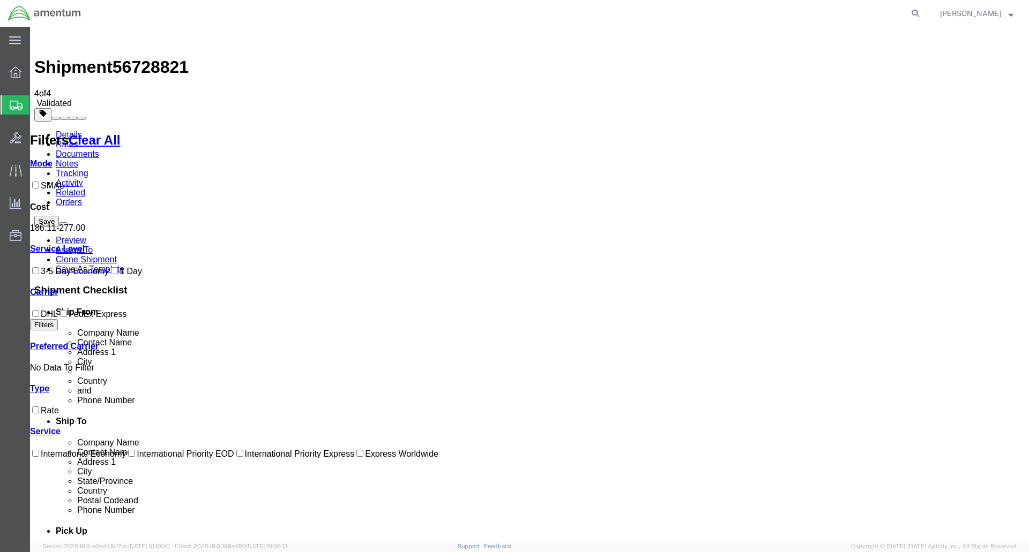
click at [1009, 15] on strong "button" at bounding box center [1010, 13] width 5 height 4
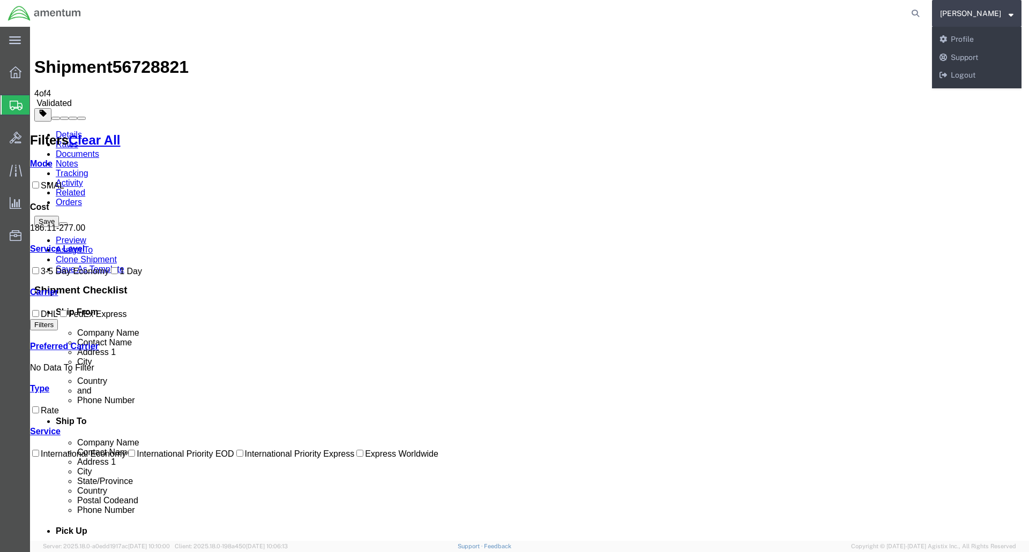
click at [0, 0] on span "Shipment Manager" at bounding box center [0, 0] width 0 height 0
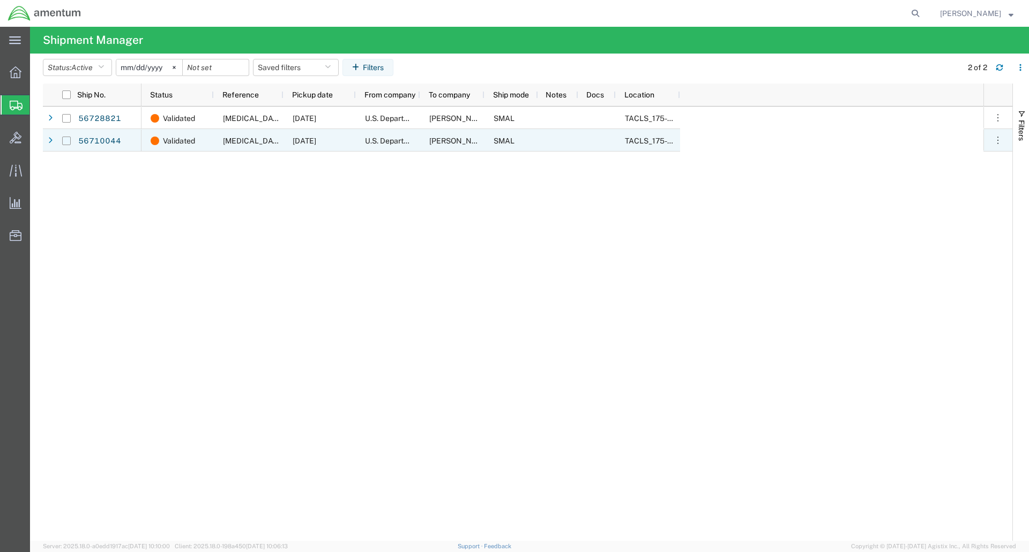
click at [68, 141] on input "Press Space to toggle row selection (unchecked)" at bounding box center [66, 141] width 9 height 9
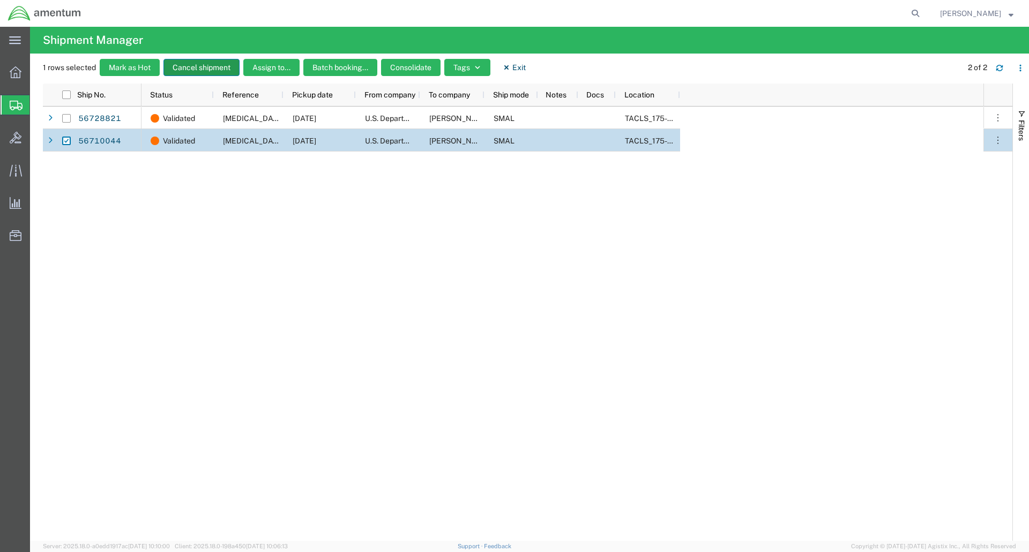
click at [205, 68] on button "Cancel shipment" at bounding box center [201, 67] width 76 height 17
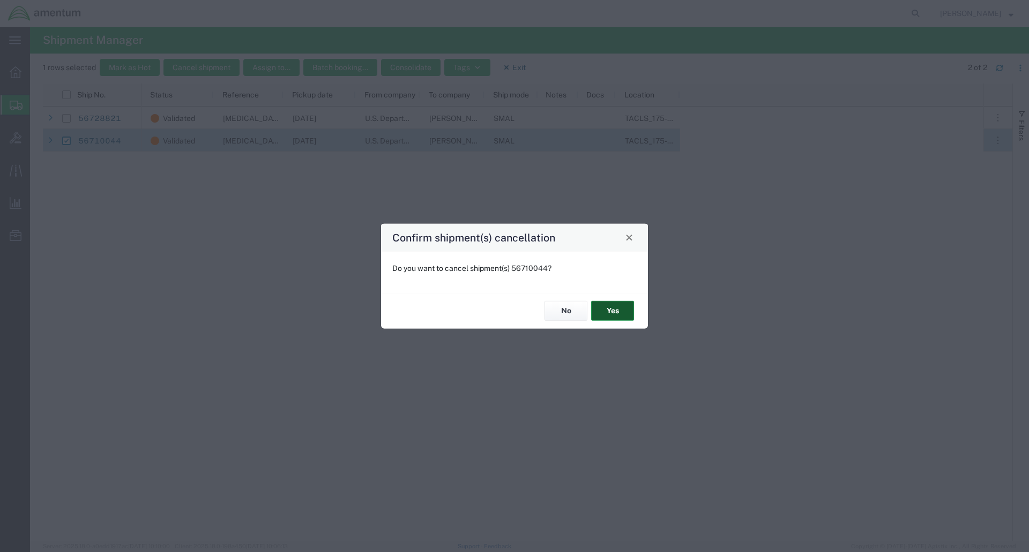
click at [624, 312] on button "Yes" at bounding box center [612, 311] width 43 height 20
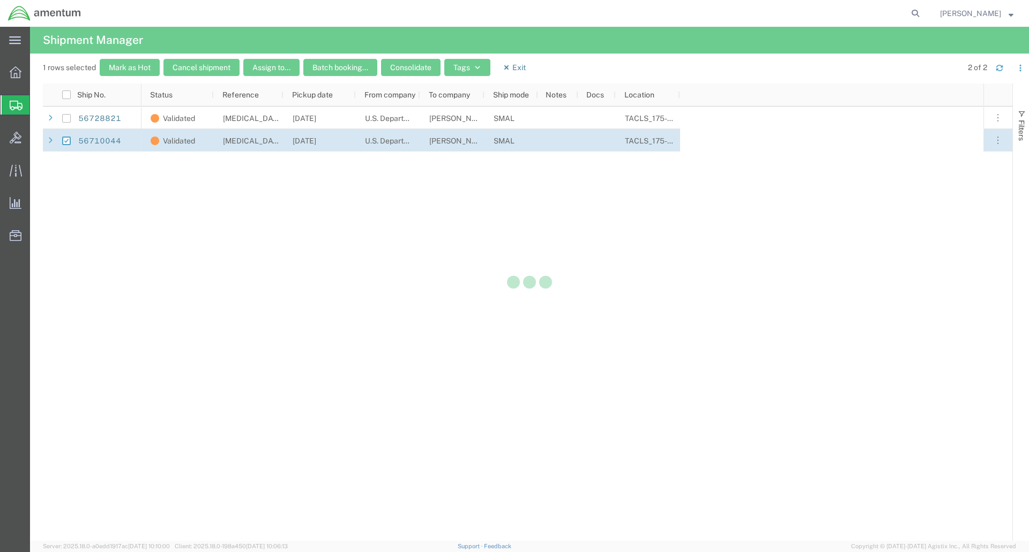
checkbox input "false"
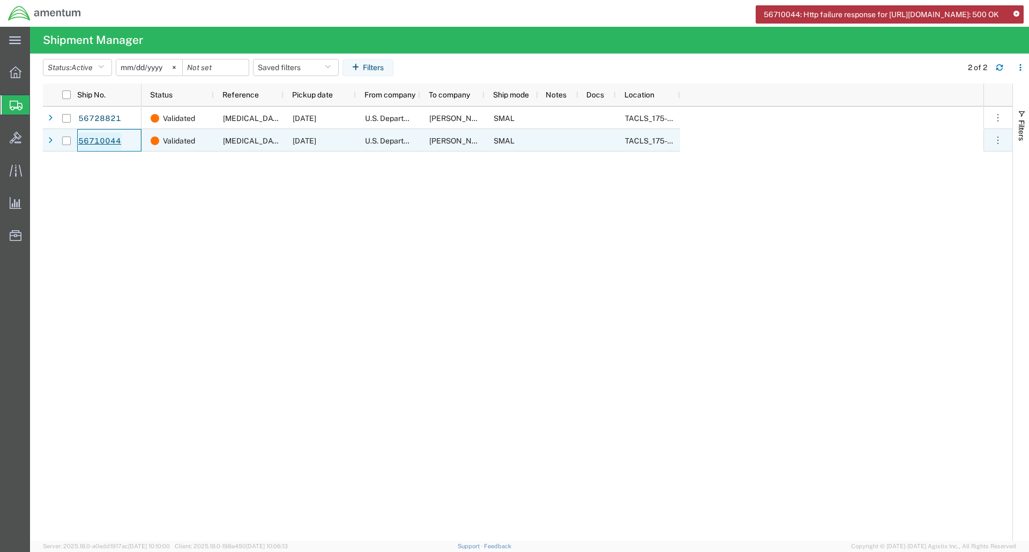
click at [84, 137] on link "56710044" at bounding box center [100, 141] width 44 height 17
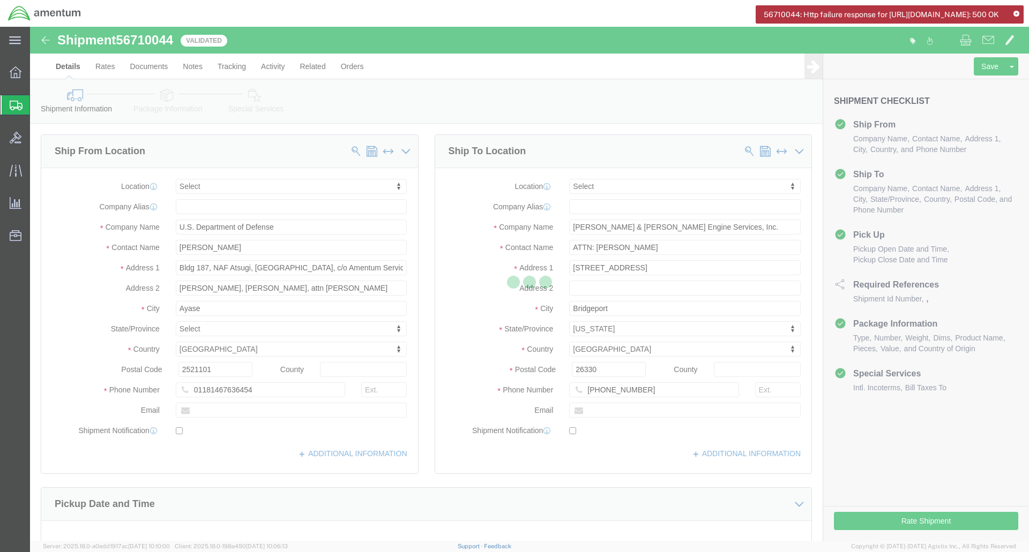
click at [1015, 12] on icon at bounding box center [1016, 14] width 6 height 6
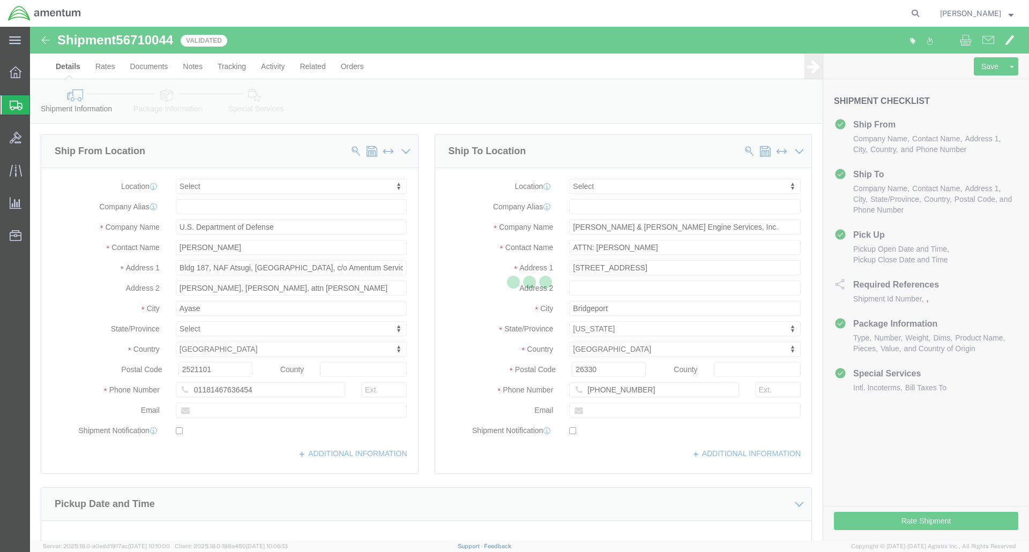
select select
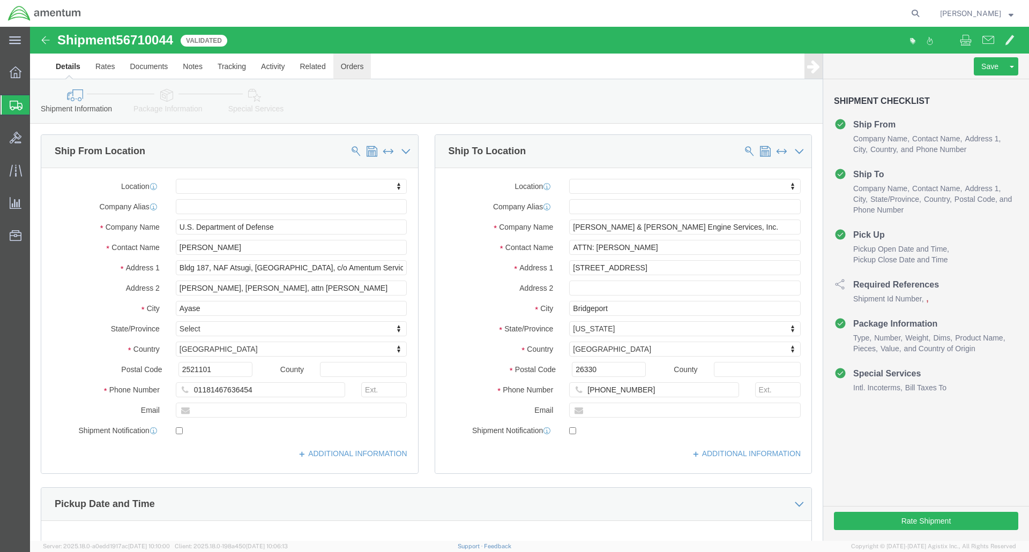
click link "Orders"
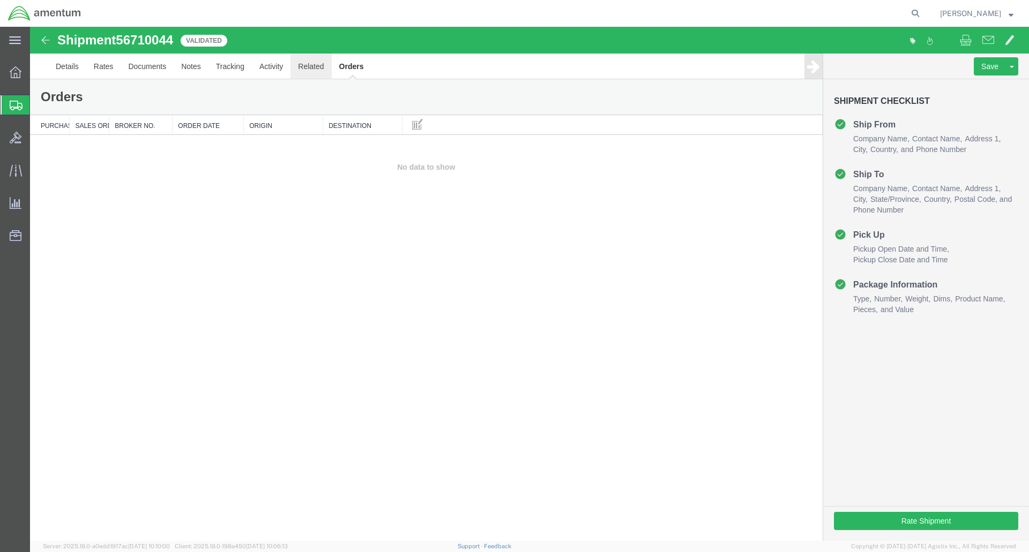
click at [306, 68] on link "Related" at bounding box center [310, 67] width 41 height 26
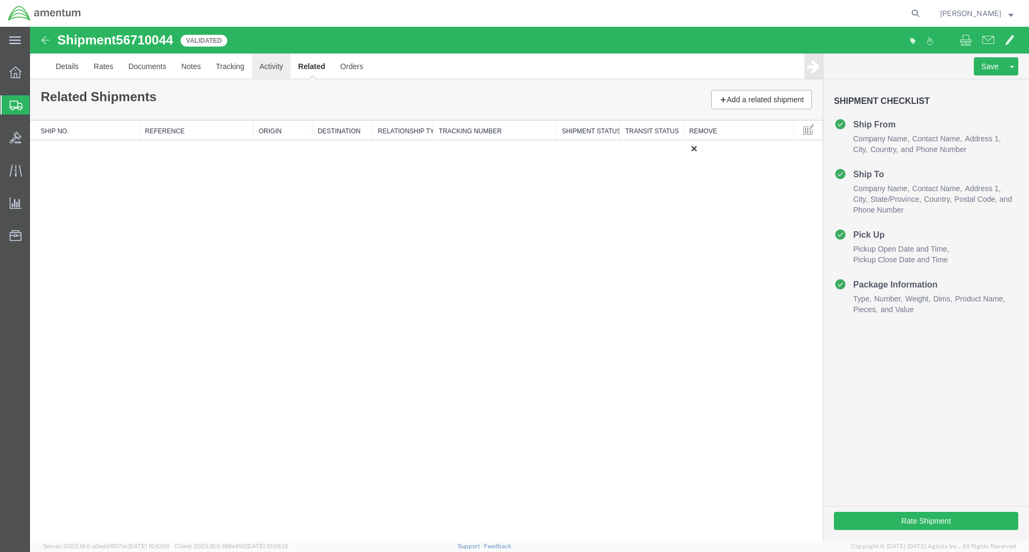
click at [281, 64] on link "Activity" at bounding box center [271, 67] width 39 height 26
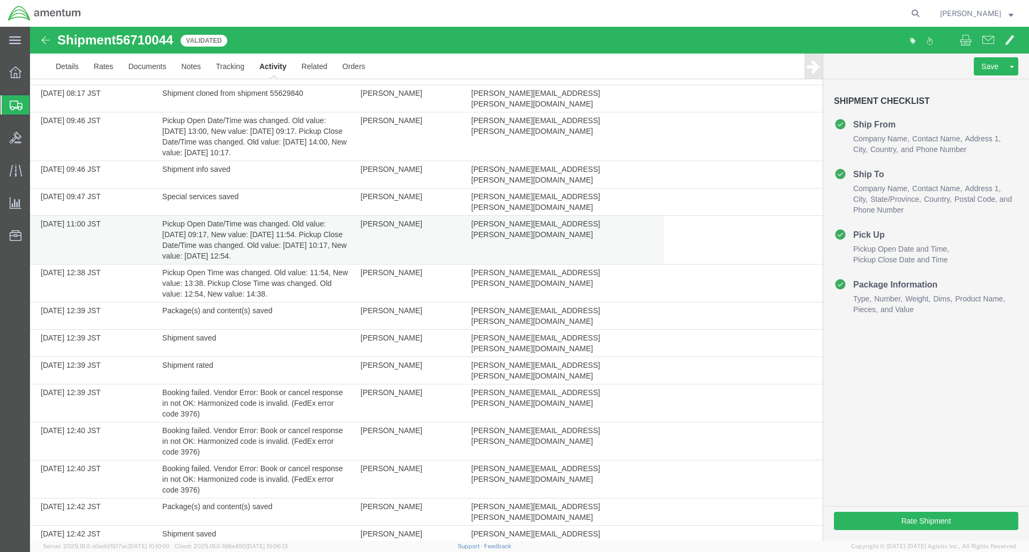
scroll to position [107, 0]
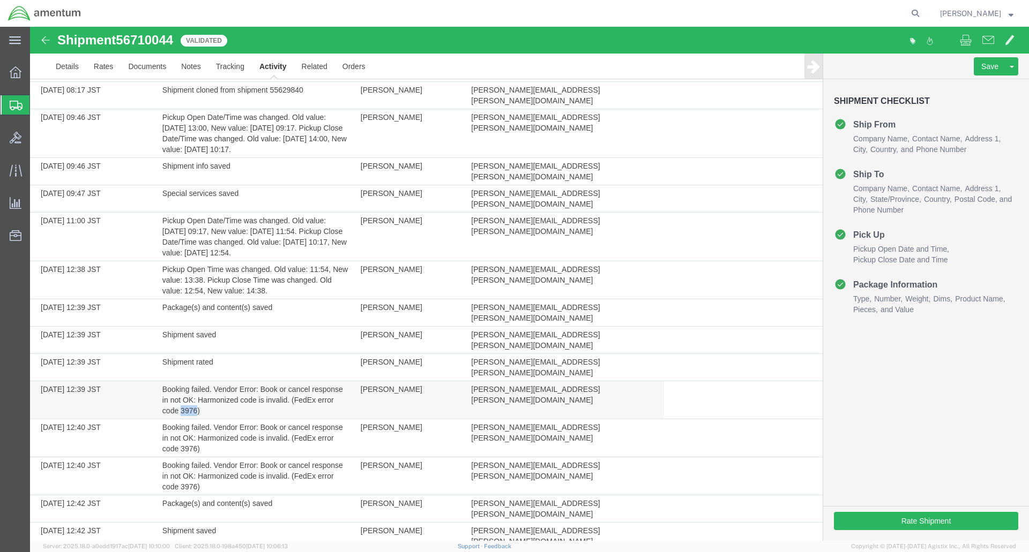
drag, startPoint x: 181, startPoint y: 346, endPoint x: 195, endPoint y: 344, distance: 14.5
click at [195, 381] on td "Booking failed. Vendor Error: Book or cancel response in not OK: Harmonized cod…" at bounding box center [256, 400] width 198 height 38
drag, startPoint x: 192, startPoint y: 345, endPoint x: 354, endPoint y: 346, distance: 161.8
click at [355, 381] on td "Joshua Keller" at bounding box center [410, 400] width 111 height 38
drag, startPoint x: 292, startPoint y: 335, endPoint x: 200, endPoint y: 348, distance: 92.6
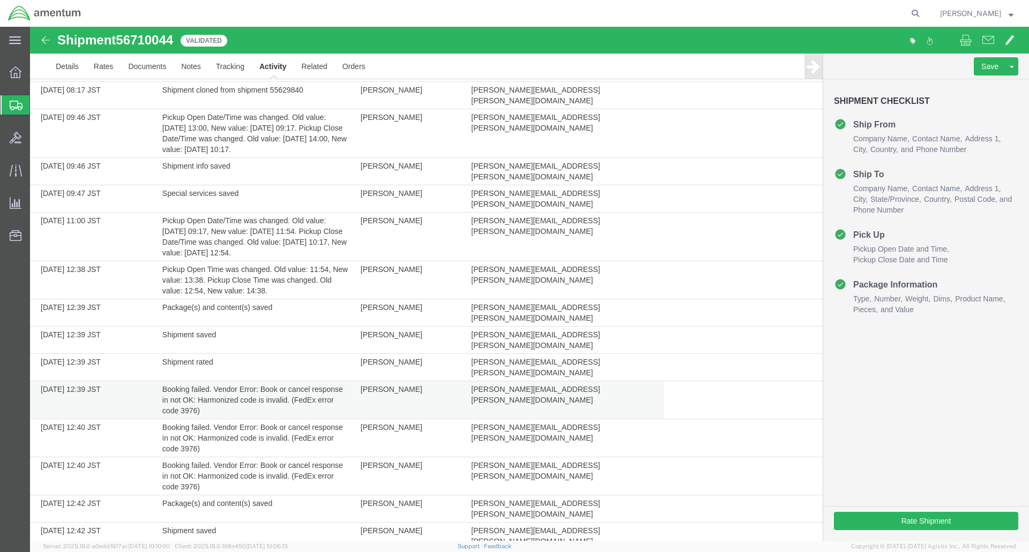
click at [200, 381] on td "Booking failed. Vendor Error: Book or cancel response in not OK: Harmonized cod…" at bounding box center [256, 400] width 198 height 38
copy td "FedEx error code 3976)"
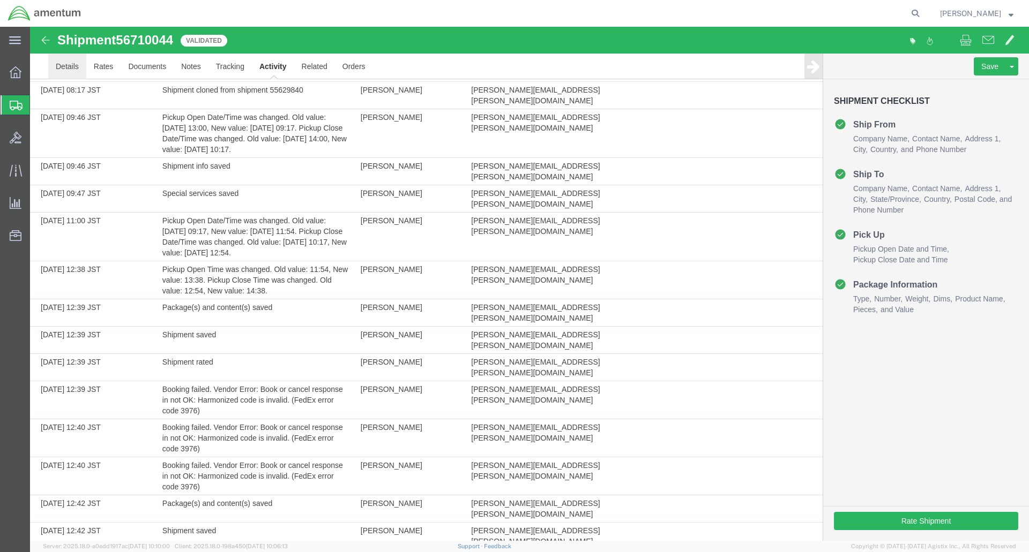
click at [55, 66] on link "Details" at bounding box center [67, 67] width 38 height 26
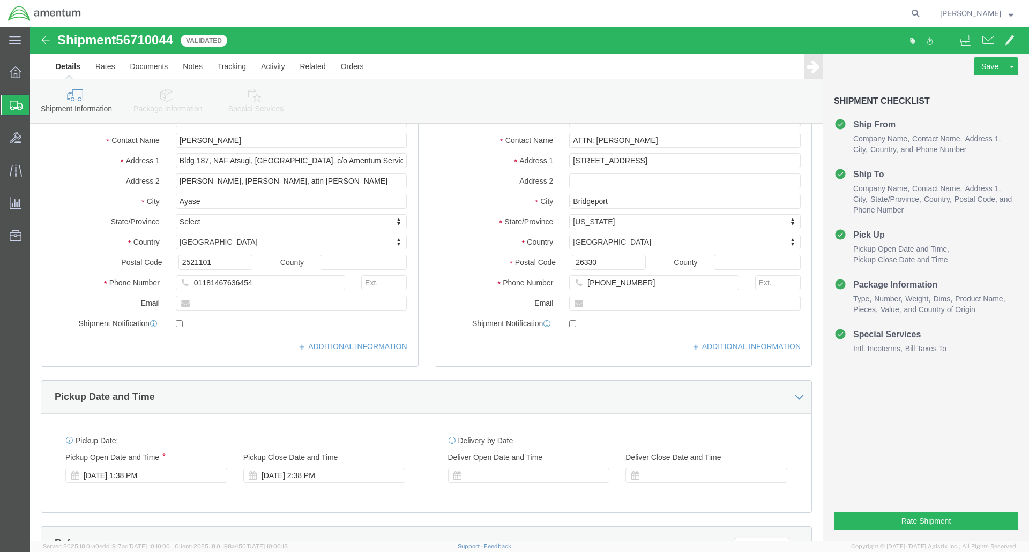
click icon
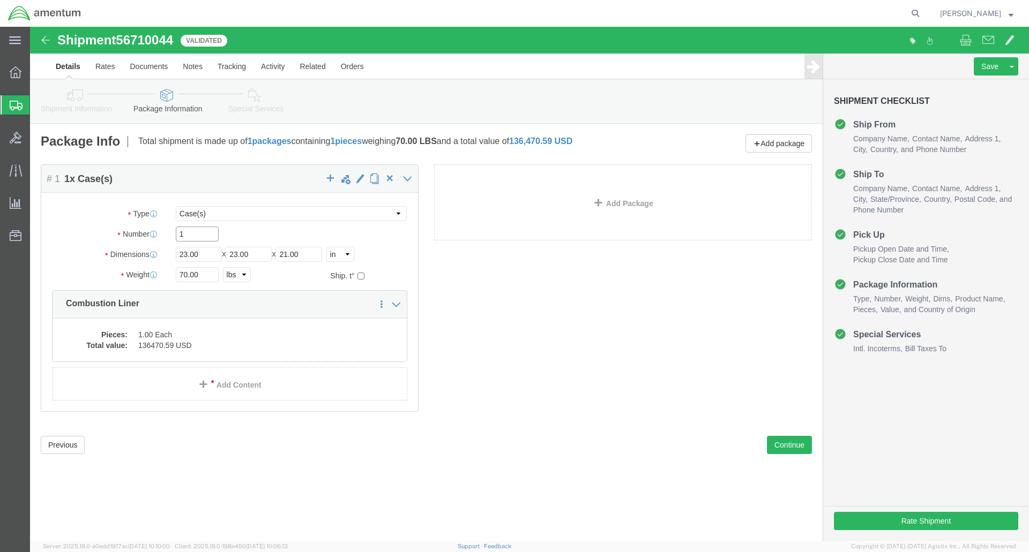
click input "1"
click select "Select Bale(s) Basket(s) Bolt(s) Bottle(s) Buckets Bulk Bundle(s) Can(s) Cardbo…"
select select "CBOX"
click select "Select Bale(s) Basket(s) Bolt(s) Bottle(s) Buckets Bulk Bundle(s) Can(s) Cardbo…"
click button "Continue"
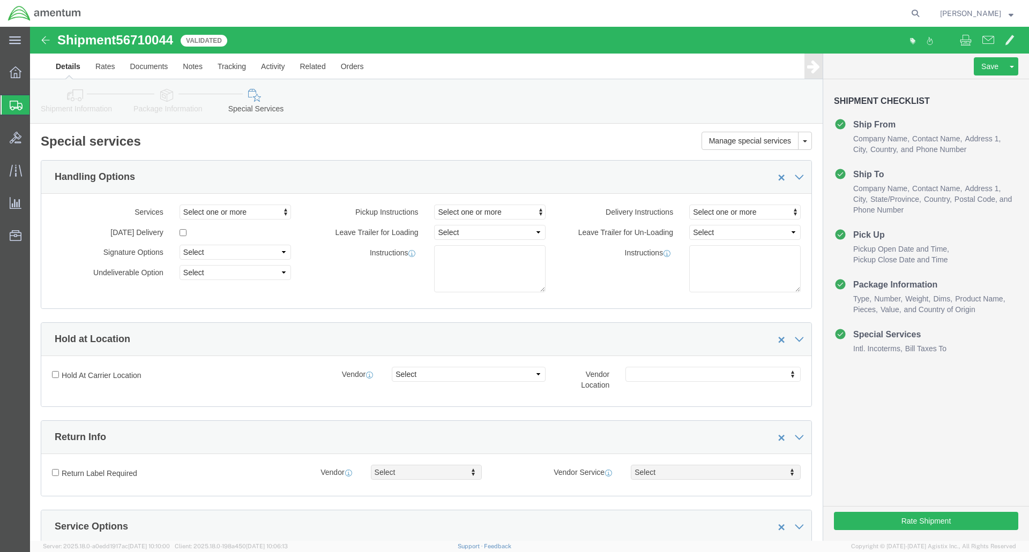
click icon
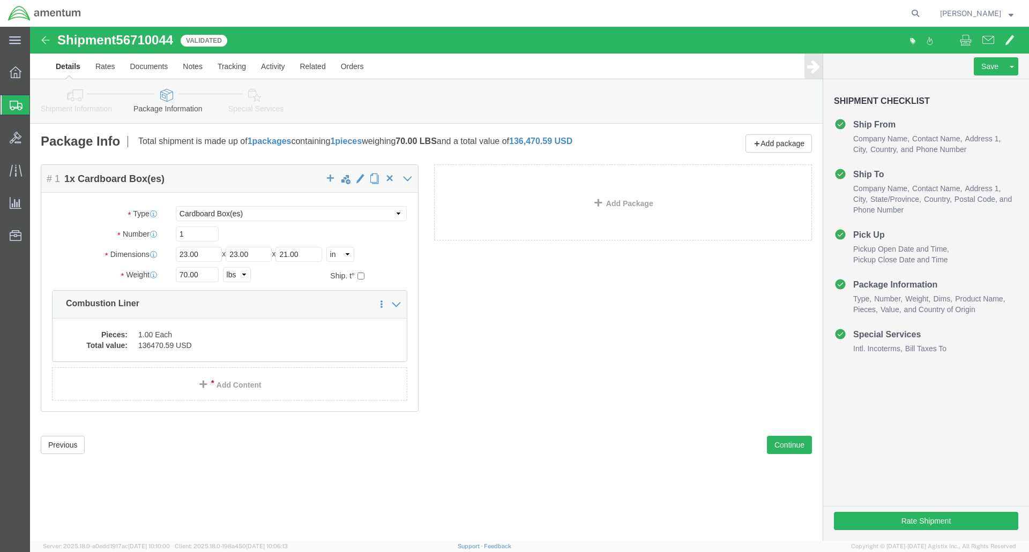
click div "Package Content # 1 1 x Cardboard Box(es) Package Type Select Bale(s) Basket(s)…"
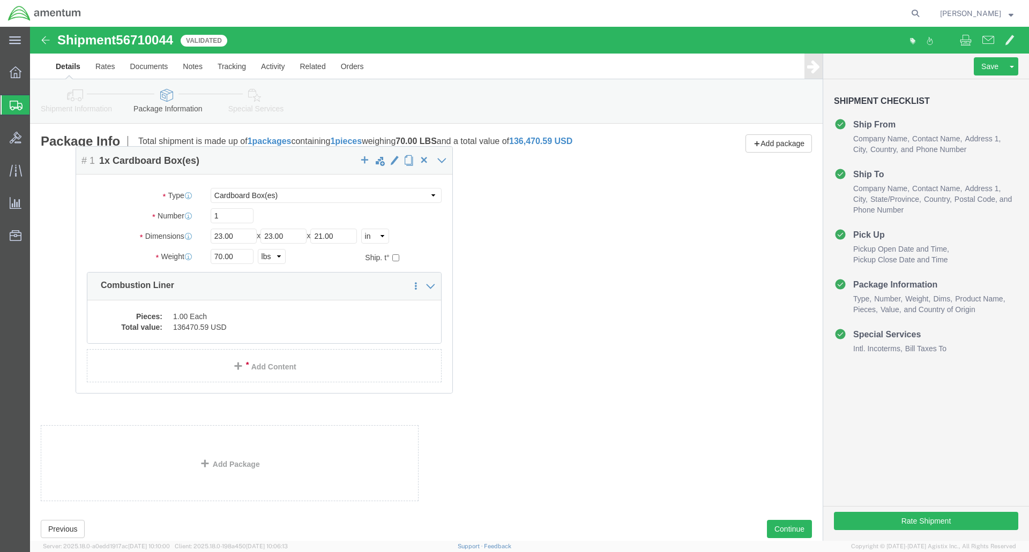
drag, startPoint x: 582, startPoint y: 154, endPoint x: 211, endPoint y: 136, distance: 371.7
click h4 "# 1 1 x Cardboard Box(es)"
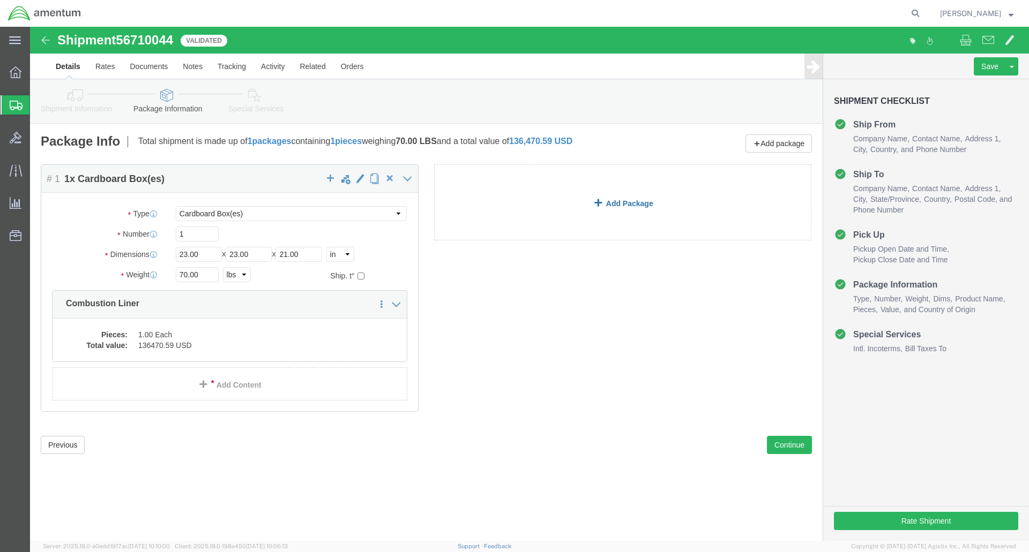
click link "Add Package"
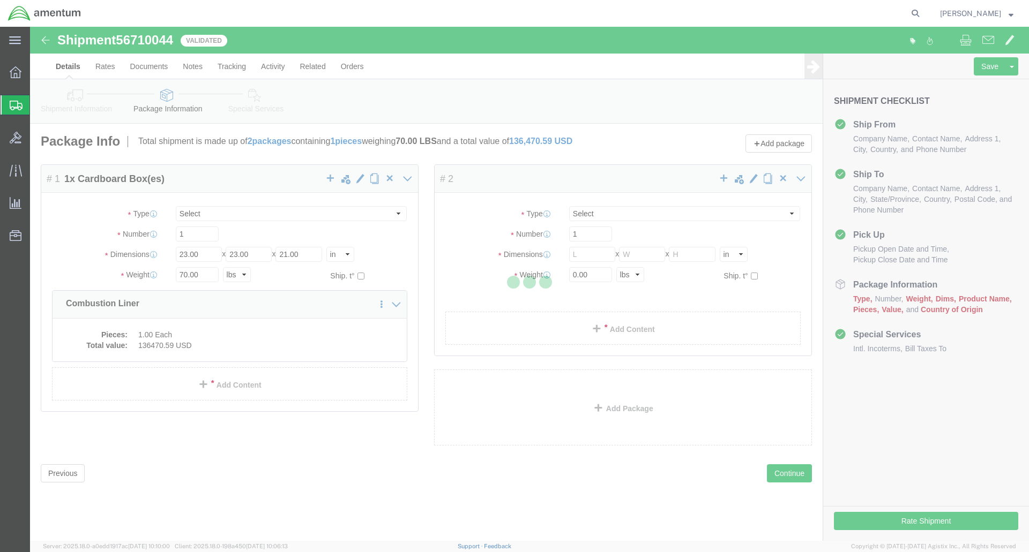
select select "CBOX"
select select "YRPK"
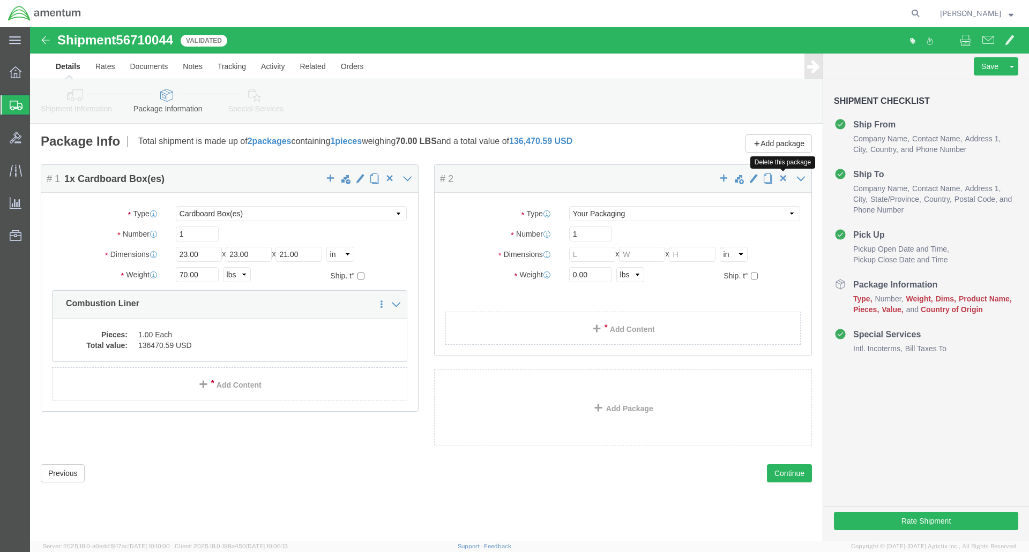
click span "button"
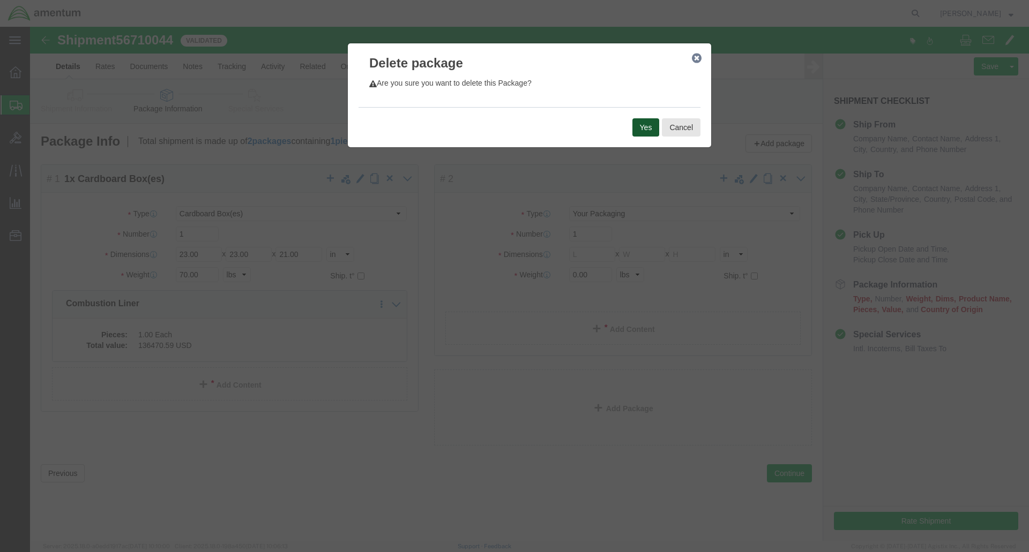
click button "Yes"
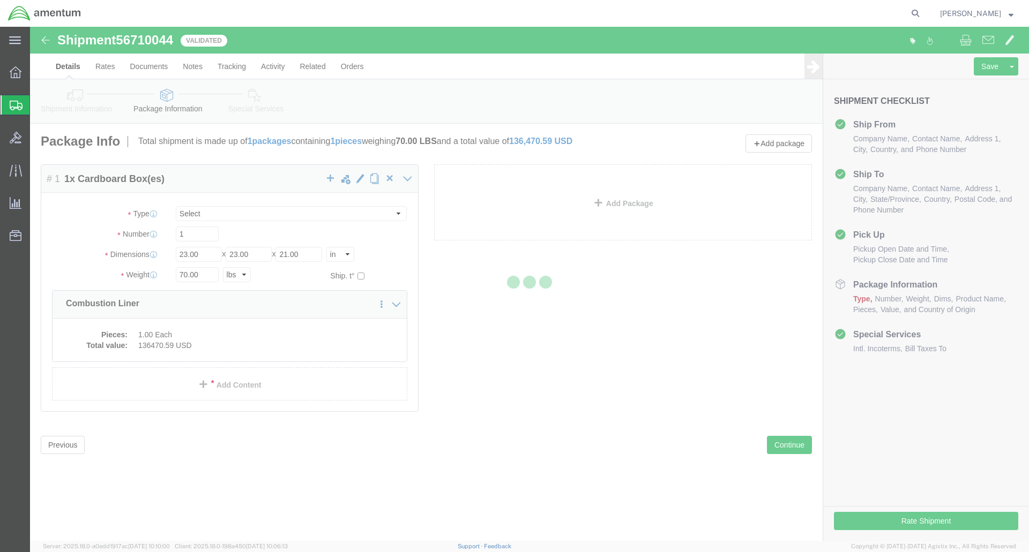
select select "CBOX"
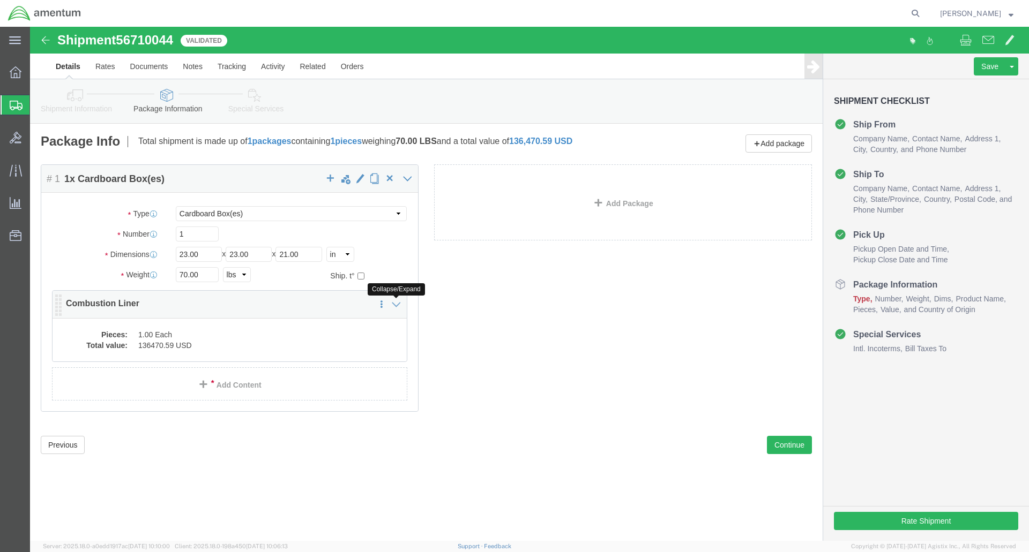
click icon
click dd "1.00 Each"
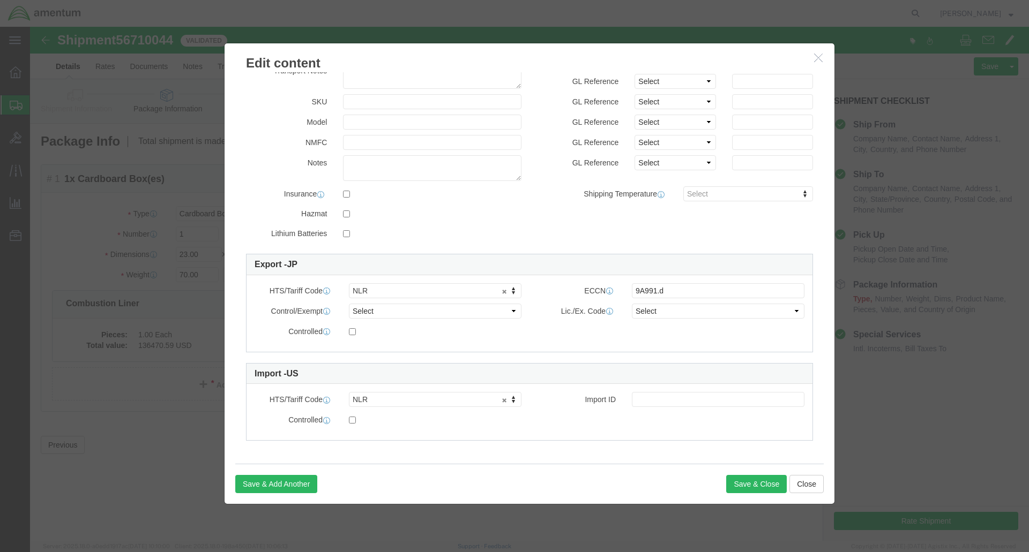
scroll to position [121, 0]
click button "Save & Close"
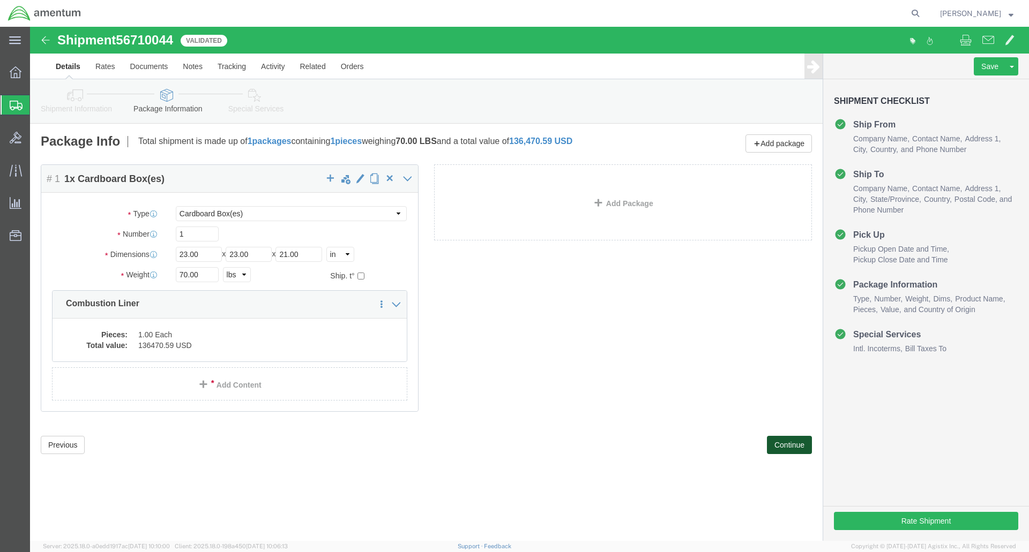
click button "Continue"
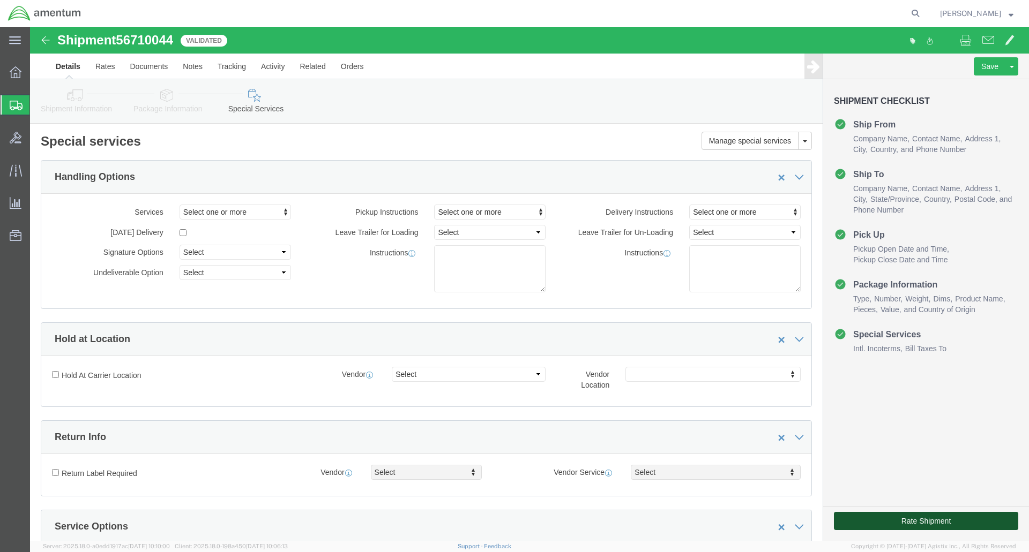
click button "Rate Shipment"
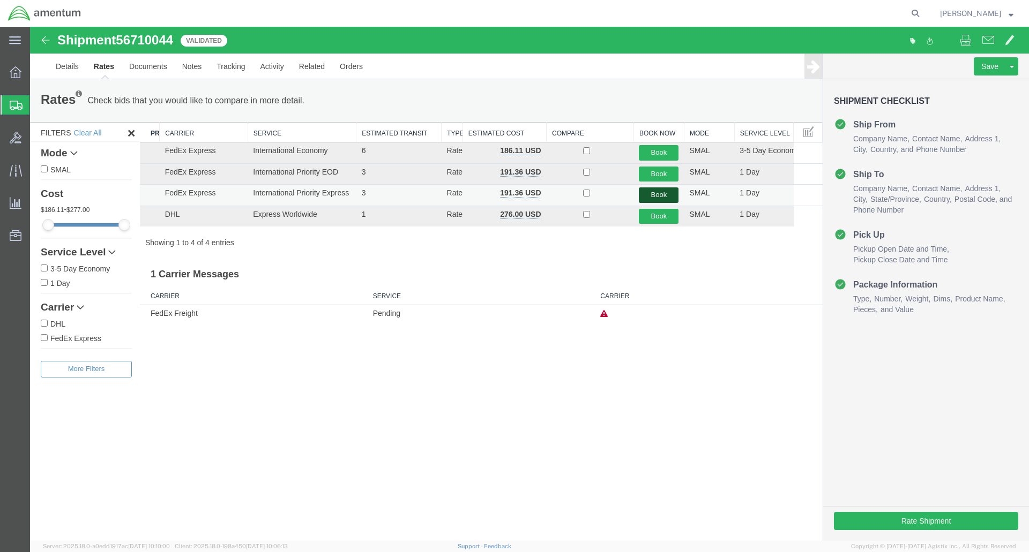
click at [651, 194] on button "Book" at bounding box center [659, 196] width 40 height 16
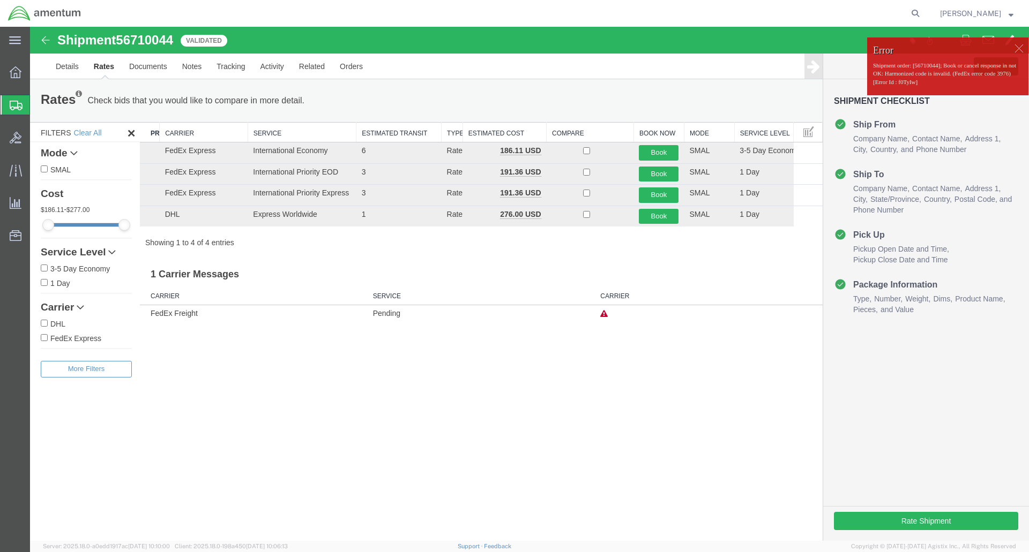
click at [1019, 45] on div at bounding box center [1018, 48] width 16 height 16
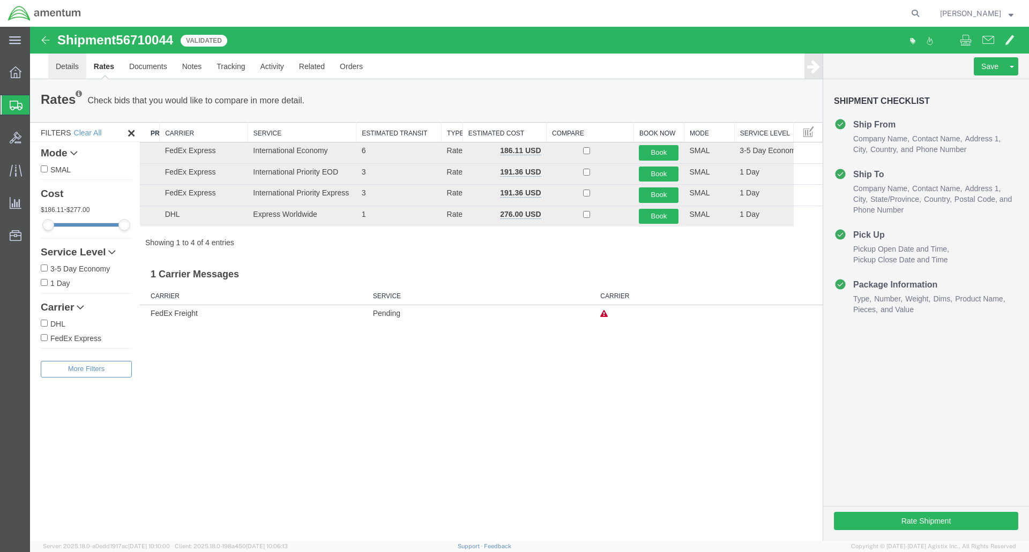
click at [69, 68] on link "Details" at bounding box center [67, 67] width 38 height 26
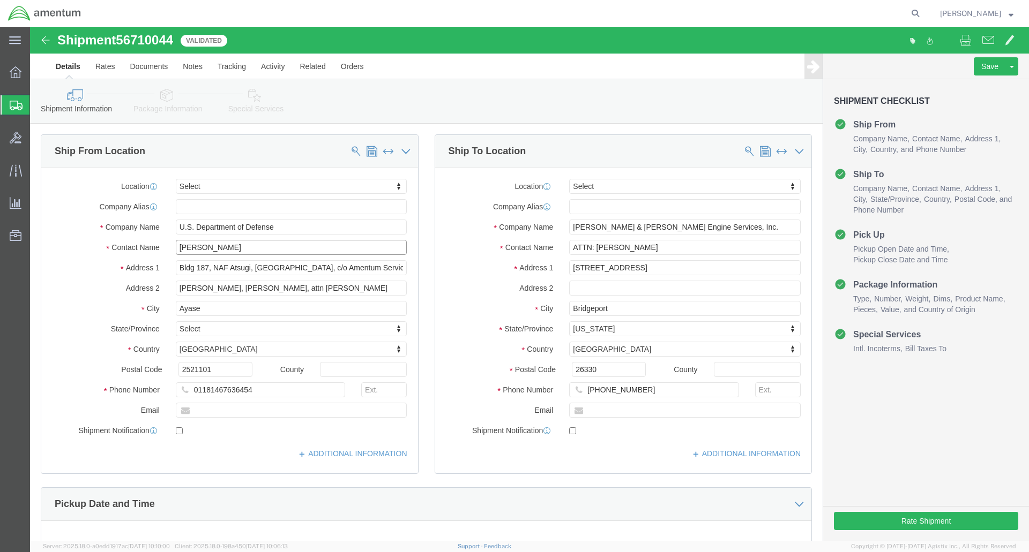
drag, startPoint x: 205, startPoint y: 221, endPoint x: 122, endPoint y: 227, distance: 83.3
click div "Contact Name Dennis Schall"
